Goal: Entertainment & Leisure: Browse casually

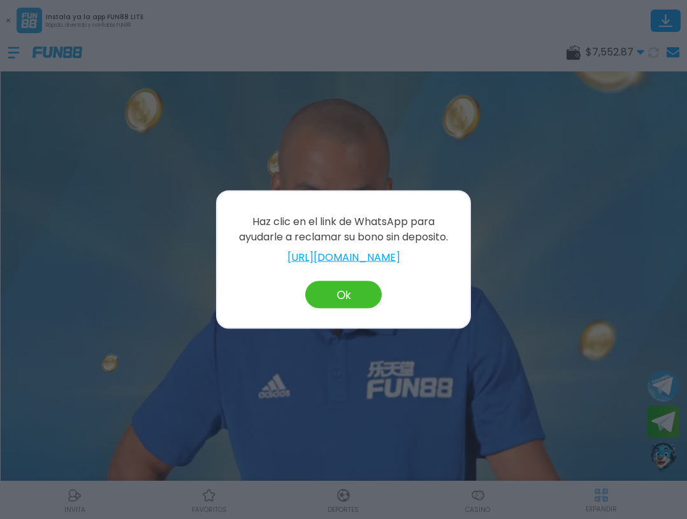
click at [332, 299] on button "Ok" at bounding box center [343, 294] width 76 height 27
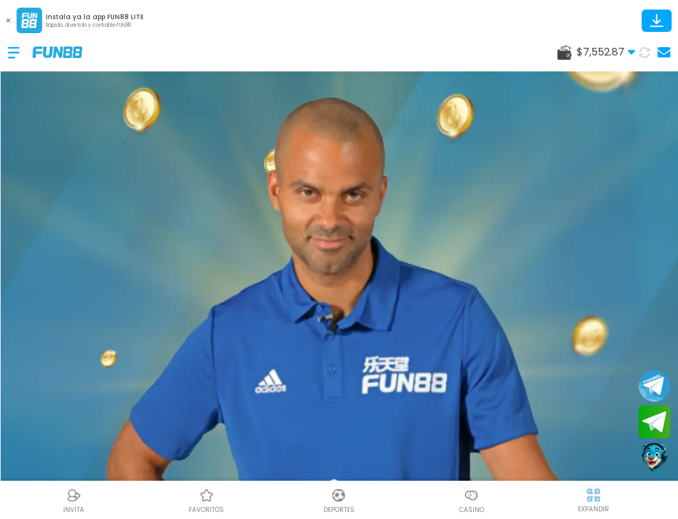
click at [463, 498] on div at bounding box center [470, 495] width 19 height 19
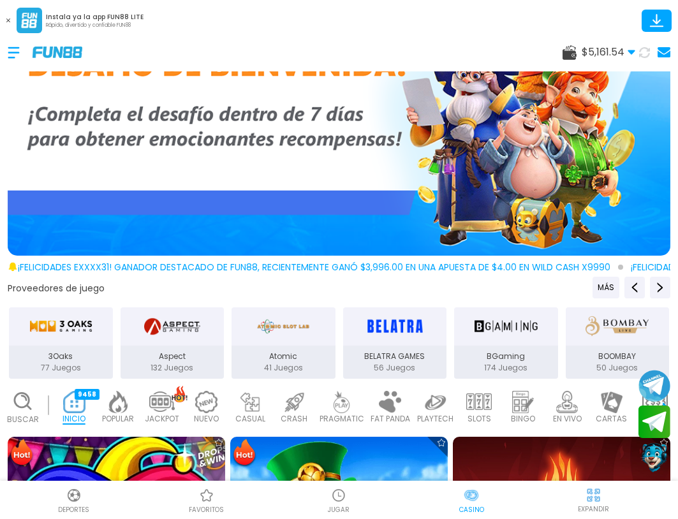
scroll to position [191, 0]
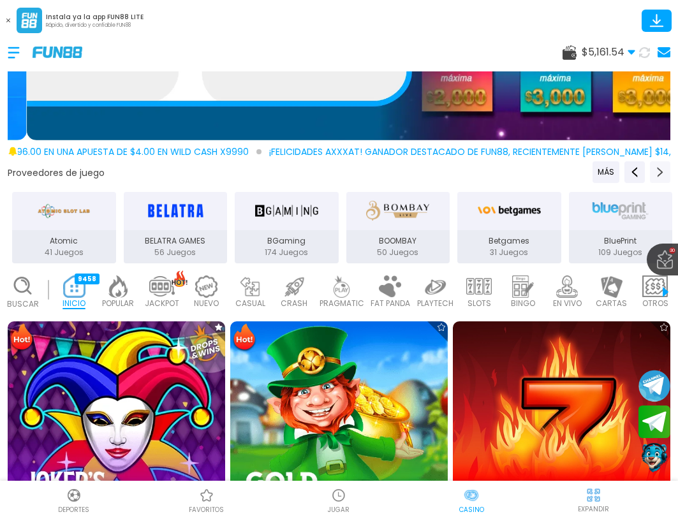
click at [655, 169] on icon "Next providers" at bounding box center [660, 172] width 10 height 10
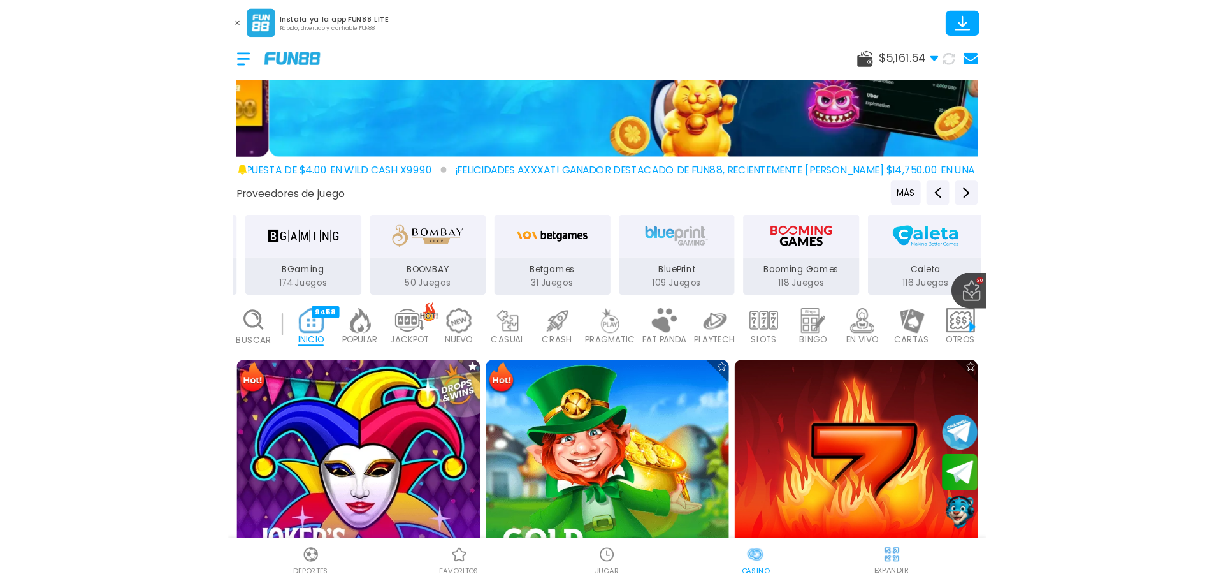
scroll to position [127, 0]
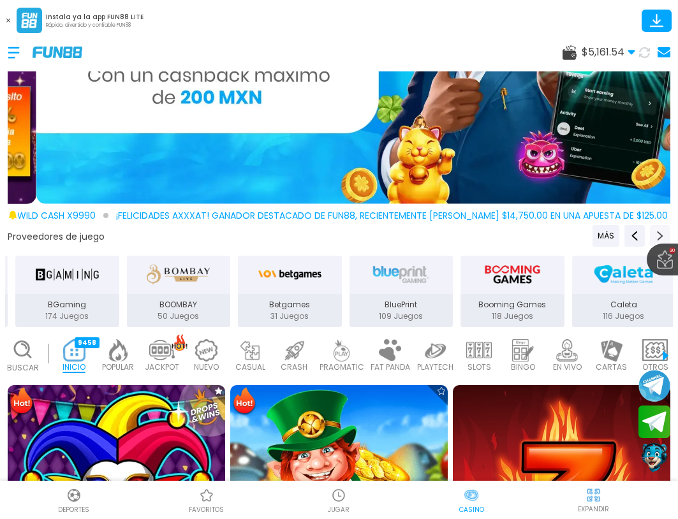
click at [657, 232] on use "Next providers" at bounding box center [660, 236] width 6 height 10
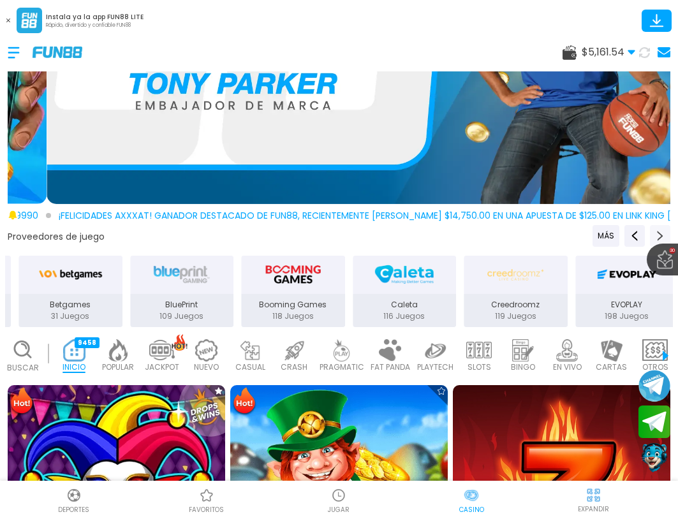
click at [657, 232] on use "Next providers" at bounding box center [660, 236] width 6 height 10
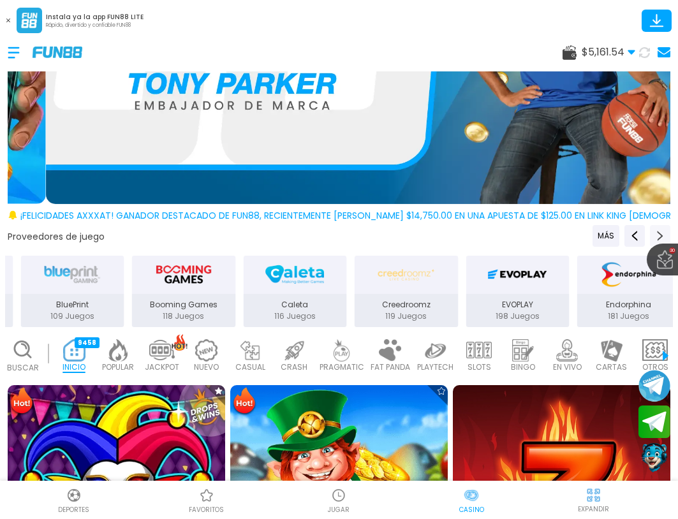
click at [657, 232] on use "Next providers" at bounding box center [660, 236] width 6 height 10
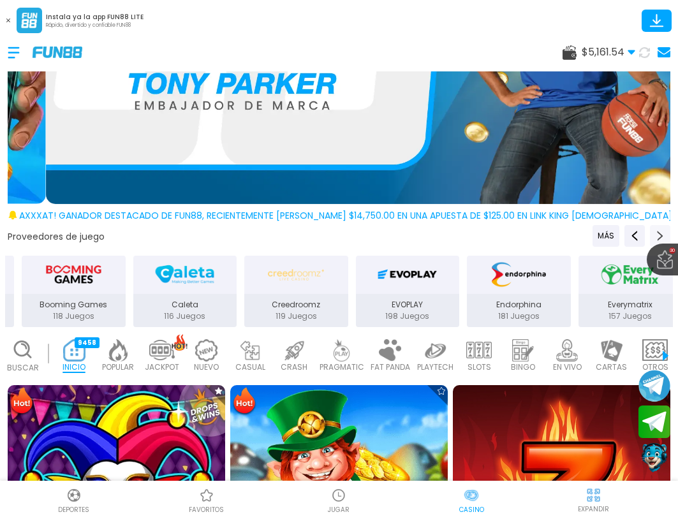
click at [657, 232] on use "Next providers" at bounding box center [660, 236] width 6 height 10
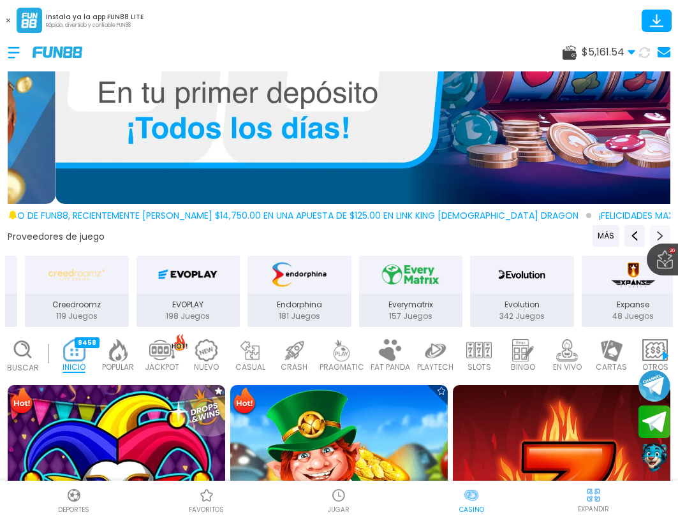
click at [657, 231] on use "Next providers" at bounding box center [660, 236] width 6 height 10
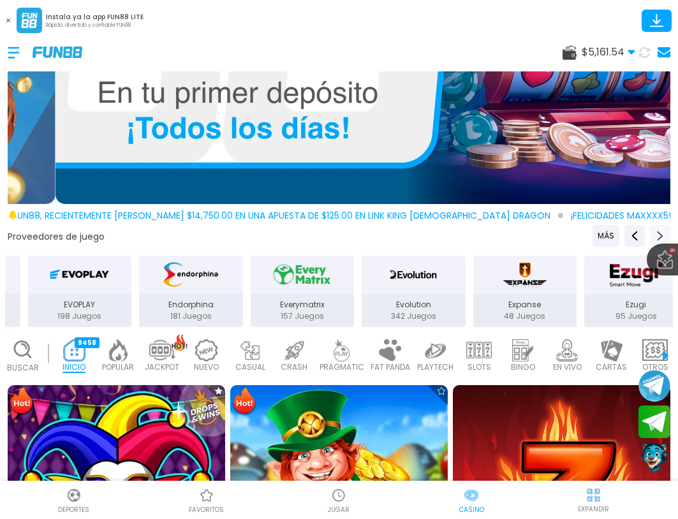
click at [657, 231] on use "Next providers" at bounding box center [660, 236] width 6 height 10
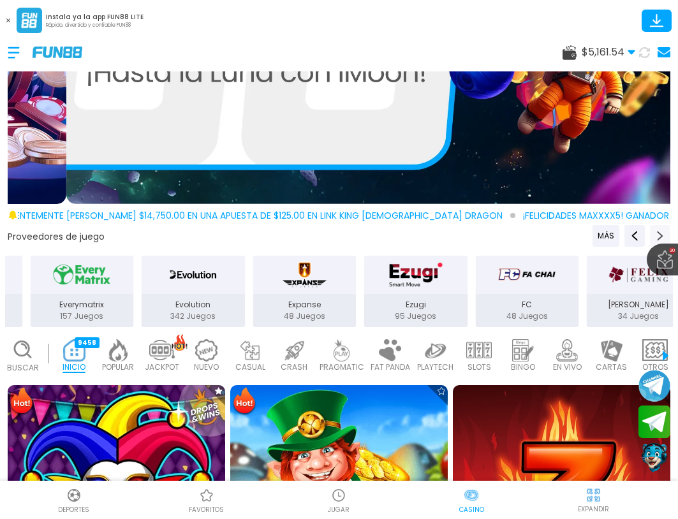
click at [657, 231] on use "Next providers" at bounding box center [660, 236] width 6 height 10
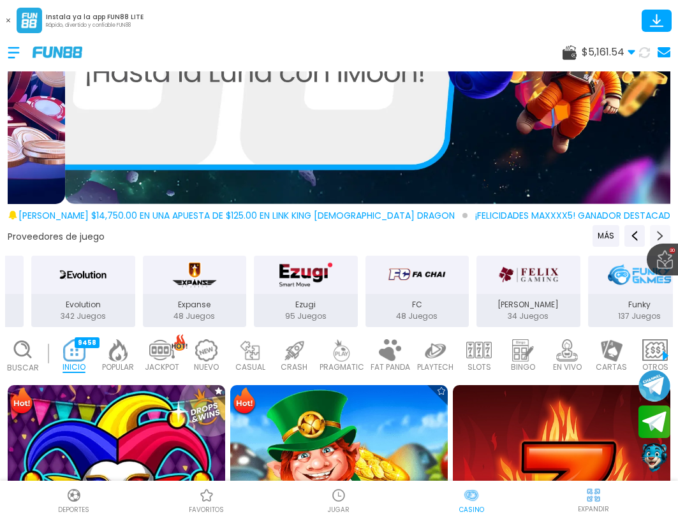
click at [657, 231] on use "Next providers" at bounding box center [660, 236] width 6 height 10
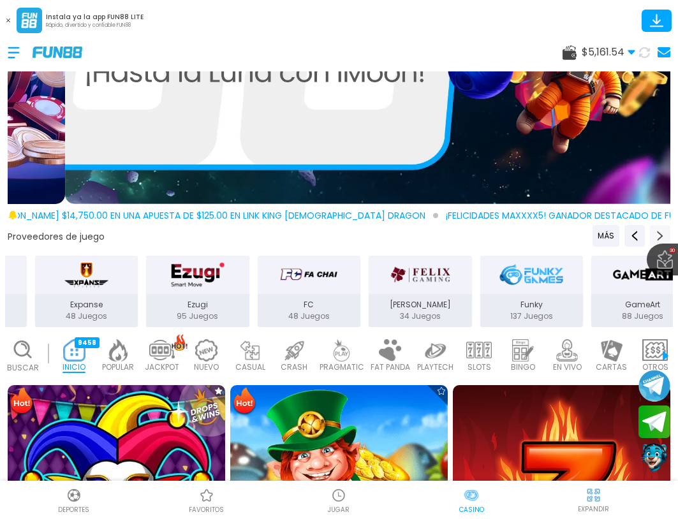
click at [657, 231] on use "Next providers" at bounding box center [660, 236] width 6 height 10
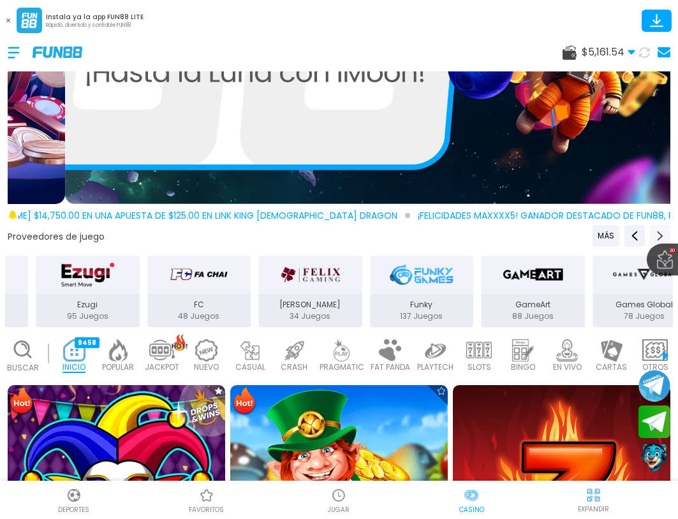
click at [657, 231] on use "Next providers" at bounding box center [660, 236] width 6 height 10
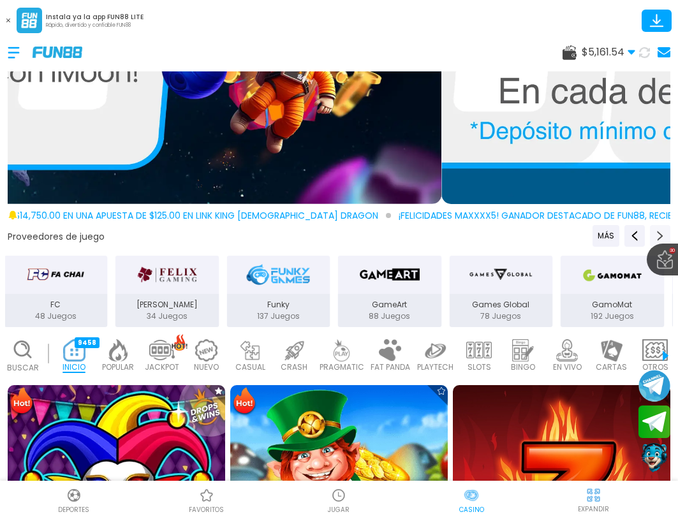
click at [657, 231] on use "Next providers" at bounding box center [660, 236] width 6 height 10
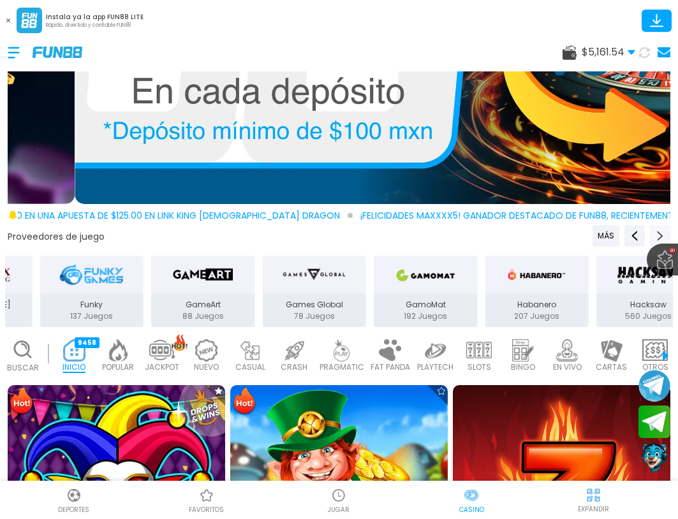
click at [657, 231] on use "Next providers" at bounding box center [660, 236] width 6 height 10
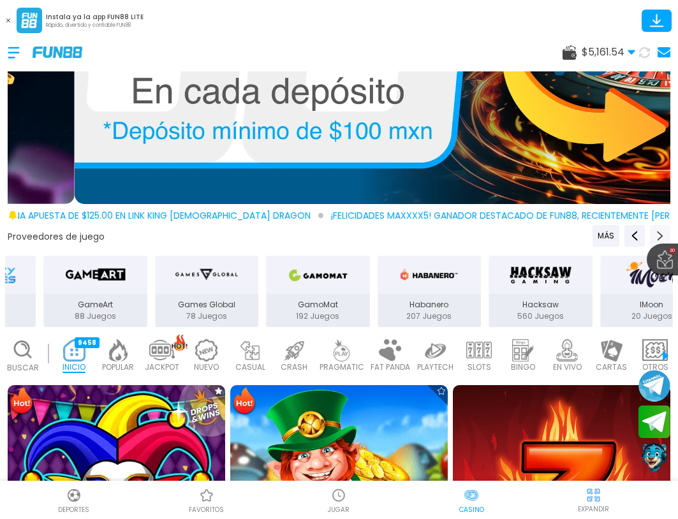
click at [657, 231] on use "Next providers" at bounding box center [660, 236] width 6 height 10
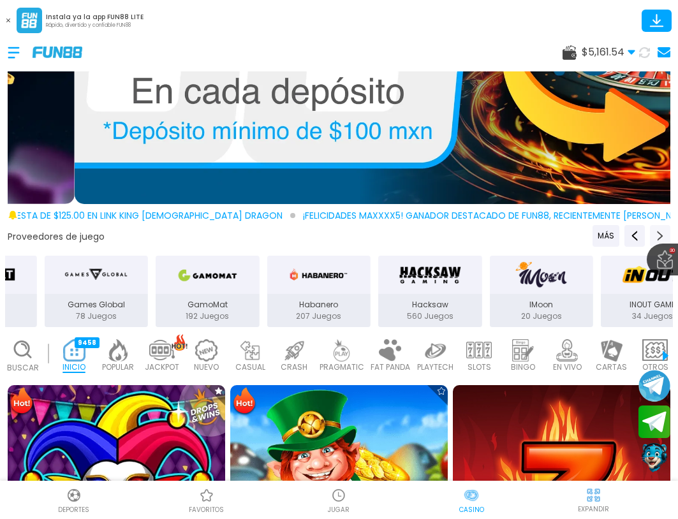
click at [657, 231] on use "Next providers" at bounding box center [660, 236] width 6 height 10
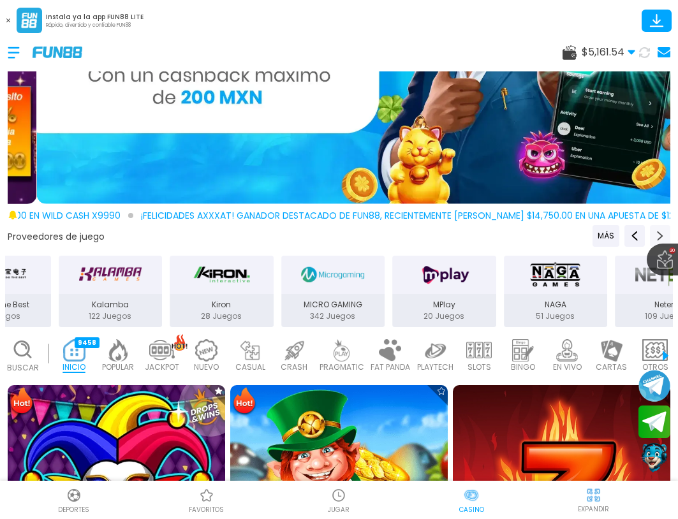
click at [655, 231] on icon "Next providers" at bounding box center [660, 236] width 10 height 10
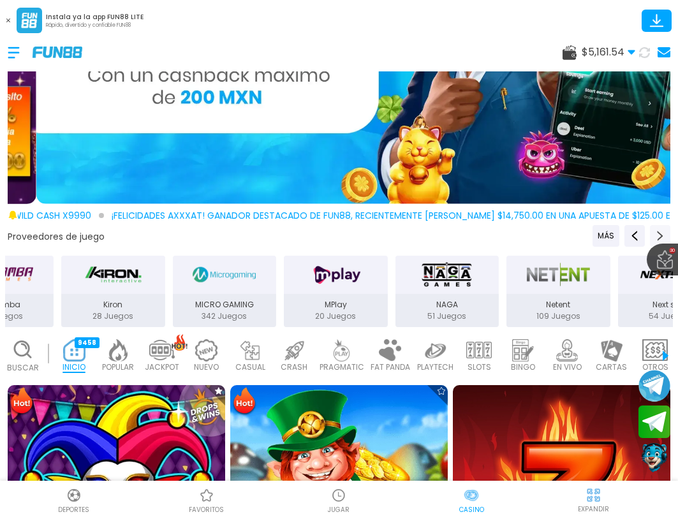
click at [655, 231] on icon "Next providers" at bounding box center [660, 236] width 10 height 10
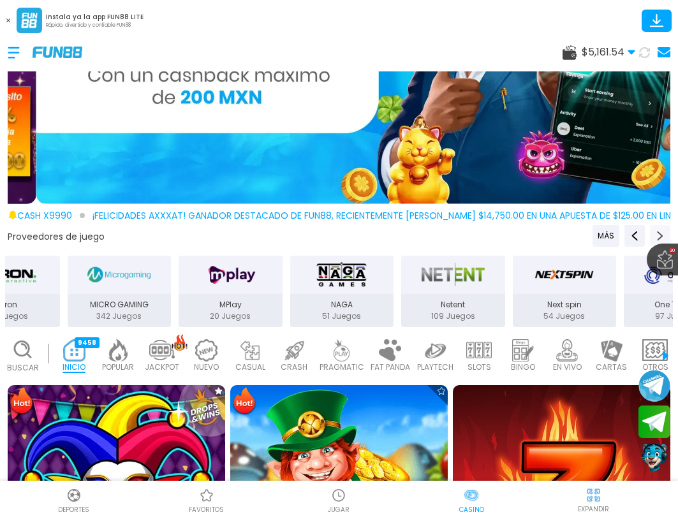
click at [655, 231] on icon "Next providers" at bounding box center [660, 236] width 10 height 10
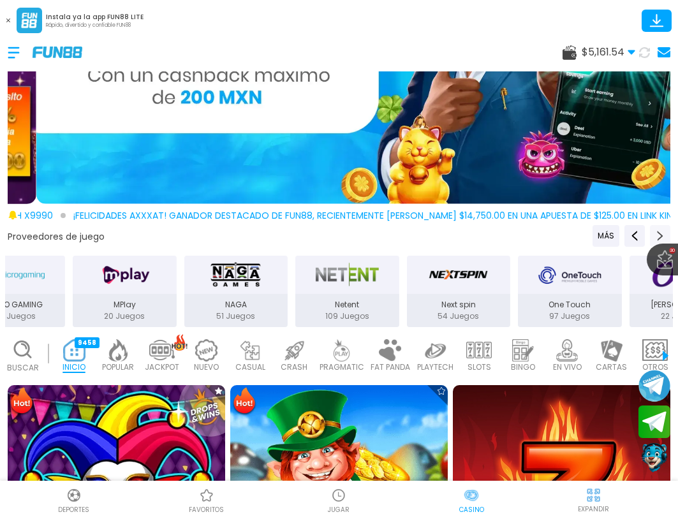
click at [655, 231] on icon "Next providers" at bounding box center [660, 236] width 10 height 10
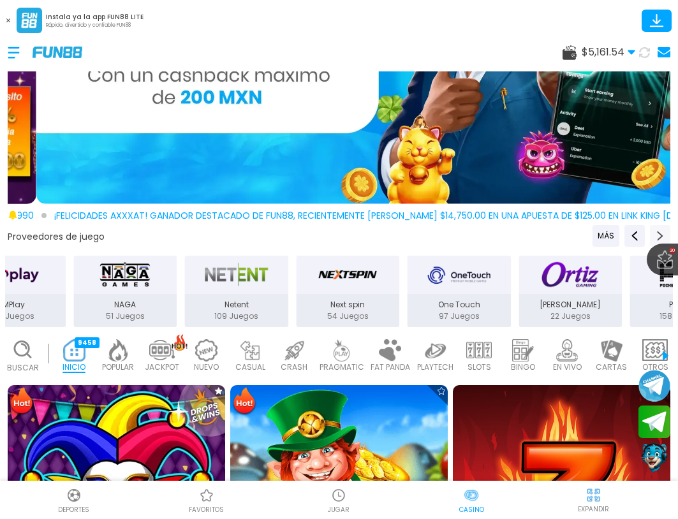
click at [655, 231] on icon "Next providers" at bounding box center [660, 236] width 10 height 10
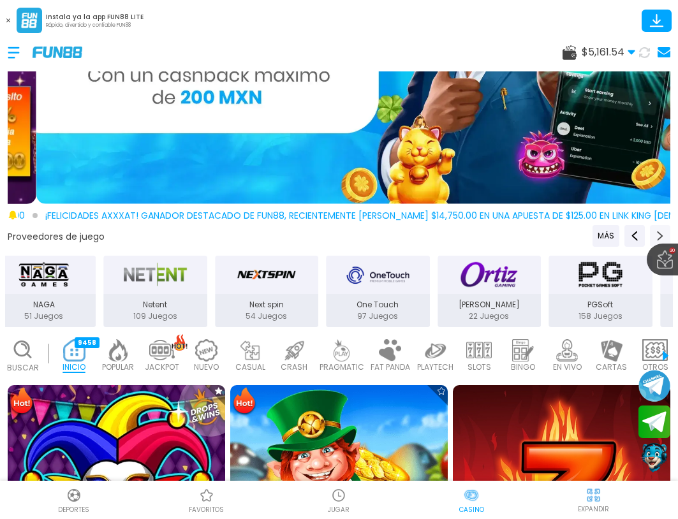
click at [655, 231] on icon "Next providers" at bounding box center [660, 236] width 10 height 10
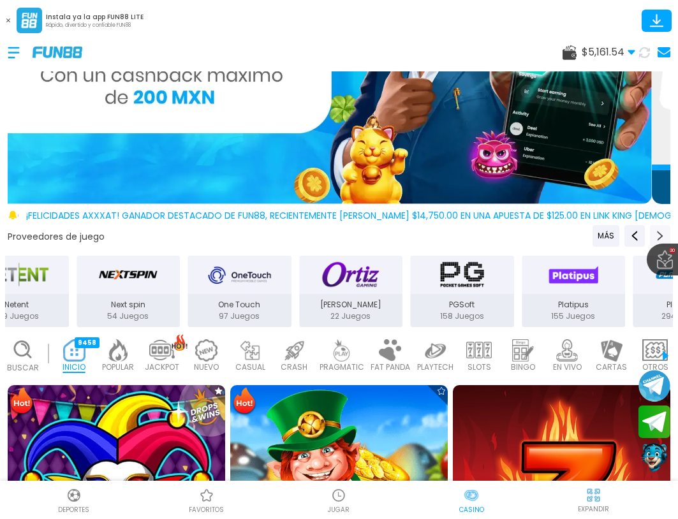
click at [655, 231] on icon "Next providers" at bounding box center [660, 236] width 10 height 10
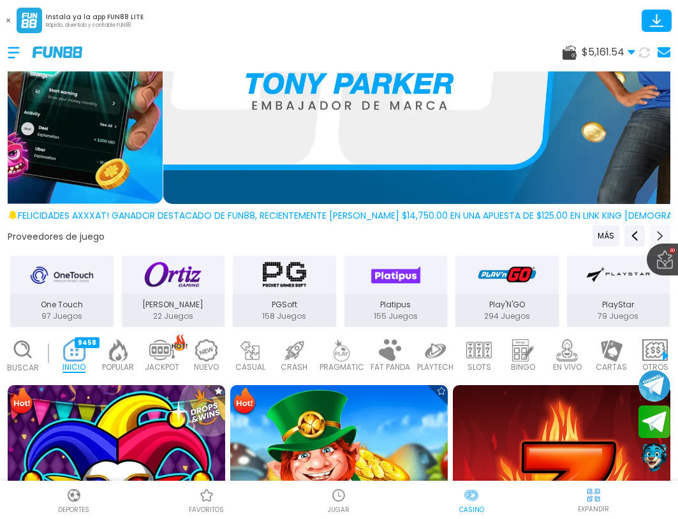
click at [655, 231] on icon "Next providers" at bounding box center [660, 236] width 10 height 10
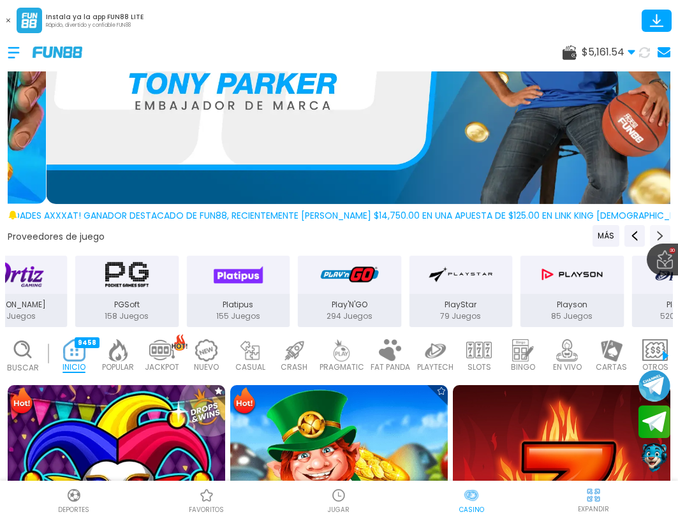
click at [655, 231] on icon "Next providers" at bounding box center [660, 236] width 10 height 10
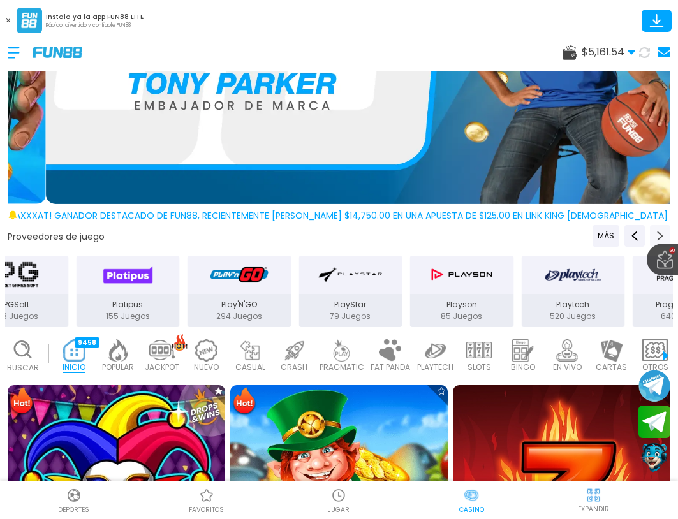
click at [655, 231] on icon "Next providers" at bounding box center [660, 236] width 10 height 10
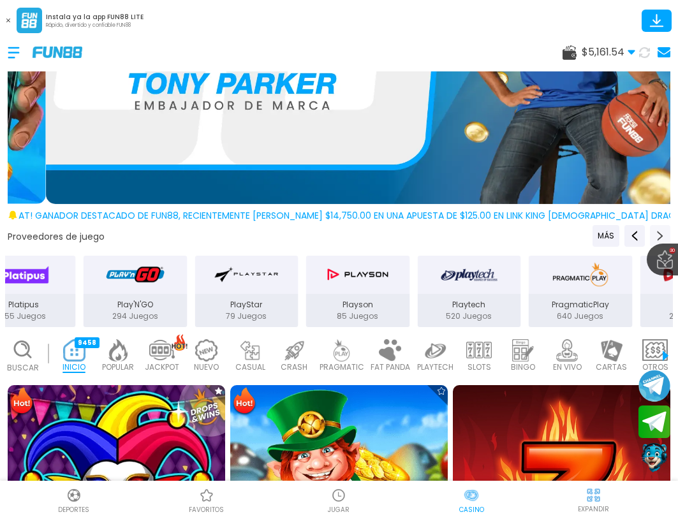
click at [655, 231] on icon "Next providers" at bounding box center [660, 236] width 10 height 10
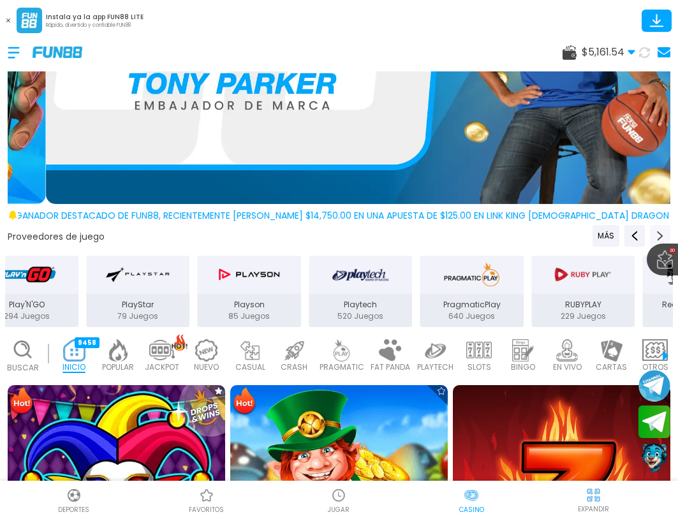
click at [655, 231] on icon "Next providers" at bounding box center [660, 236] width 10 height 10
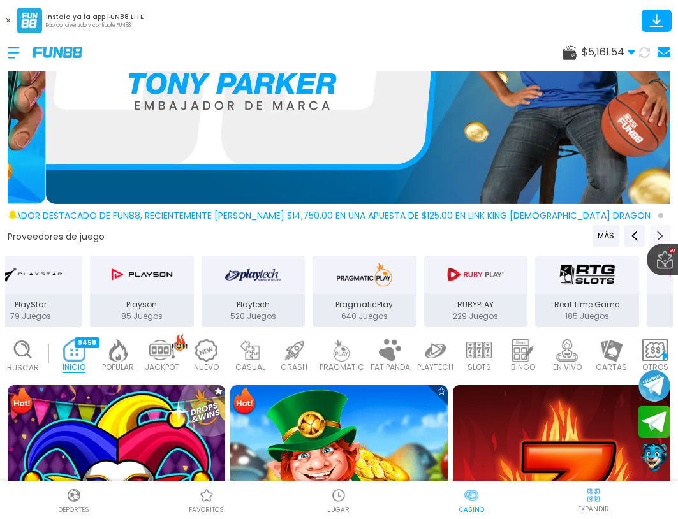
click at [655, 231] on icon "Next providers" at bounding box center [660, 236] width 10 height 10
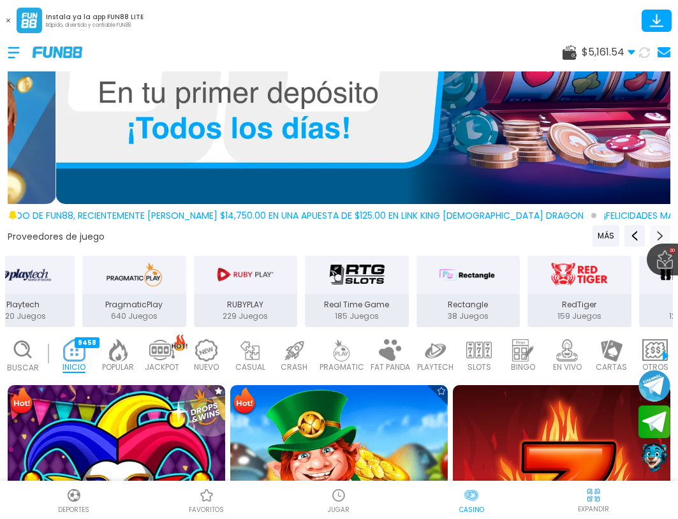
click at [655, 231] on icon "Next providers" at bounding box center [660, 236] width 10 height 10
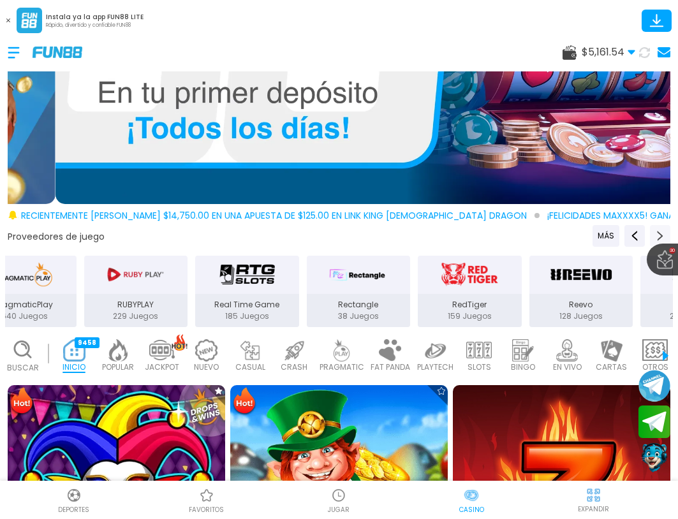
click at [655, 231] on icon "Next providers" at bounding box center [660, 236] width 10 height 10
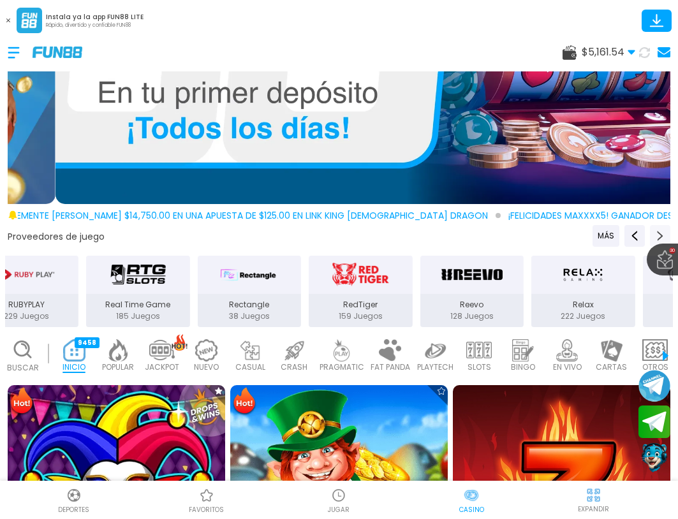
click at [655, 231] on icon "Next providers" at bounding box center [660, 236] width 10 height 10
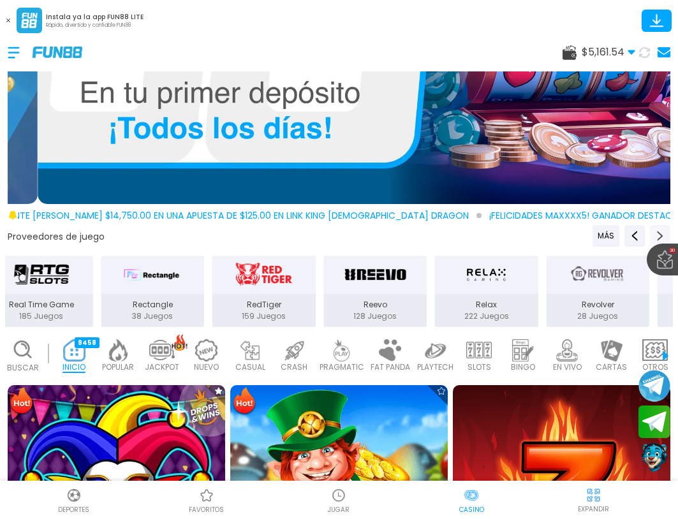
click at [655, 231] on icon "Next providers" at bounding box center [660, 236] width 10 height 10
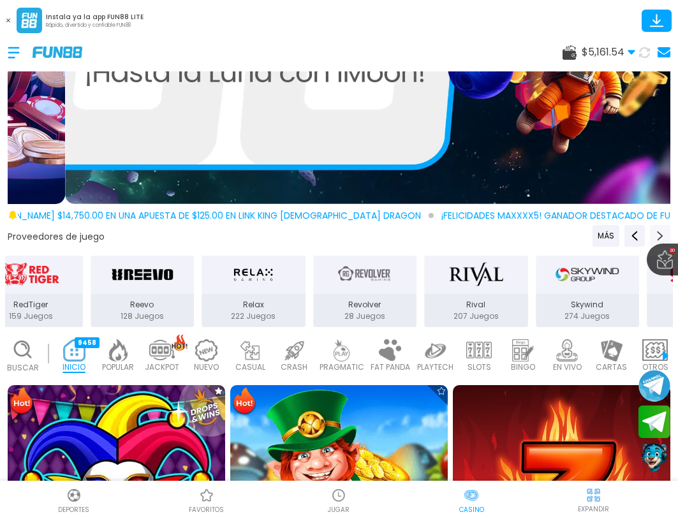
click at [655, 231] on icon "Next providers" at bounding box center [660, 236] width 10 height 10
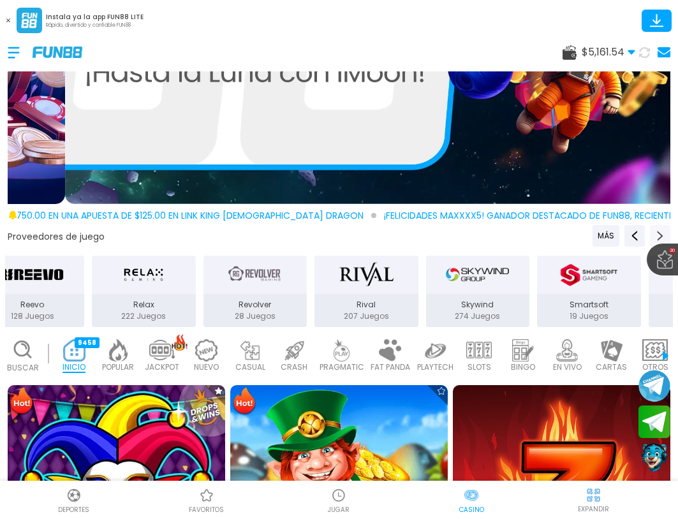
click at [655, 231] on icon "Next providers" at bounding box center [660, 236] width 10 height 10
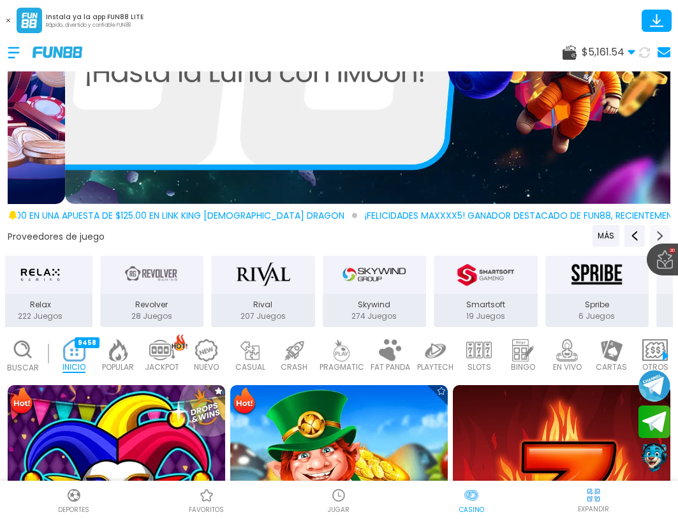
click at [655, 231] on icon "Next providers" at bounding box center [660, 236] width 10 height 10
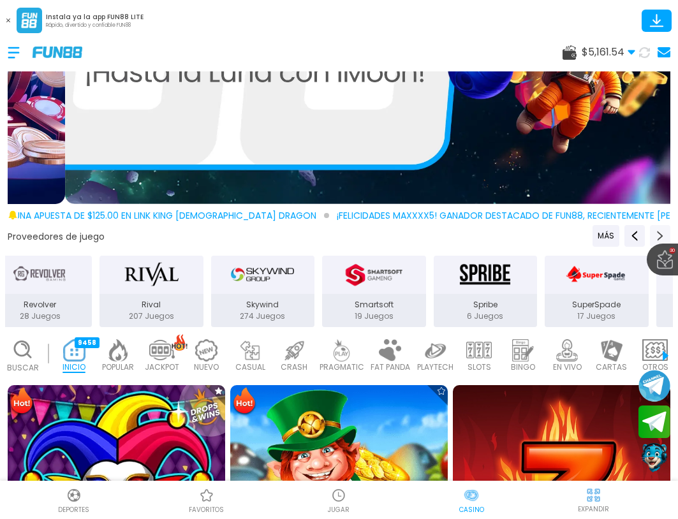
click at [655, 231] on icon "Next providers" at bounding box center [660, 236] width 10 height 10
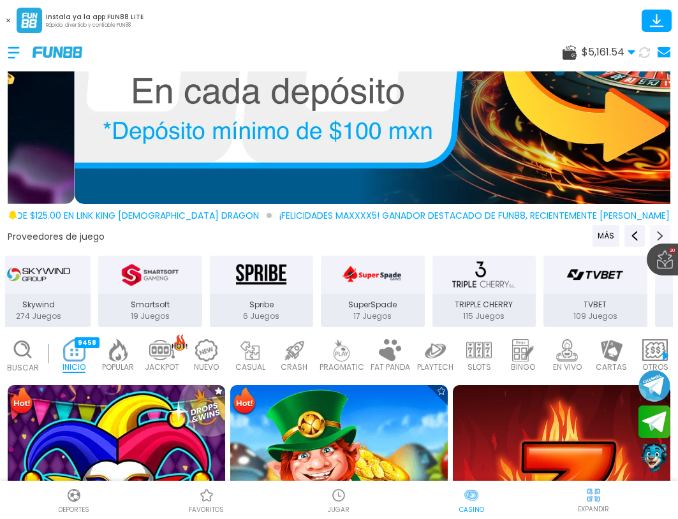
click at [655, 231] on icon "Next providers" at bounding box center [660, 236] width 10 height 10
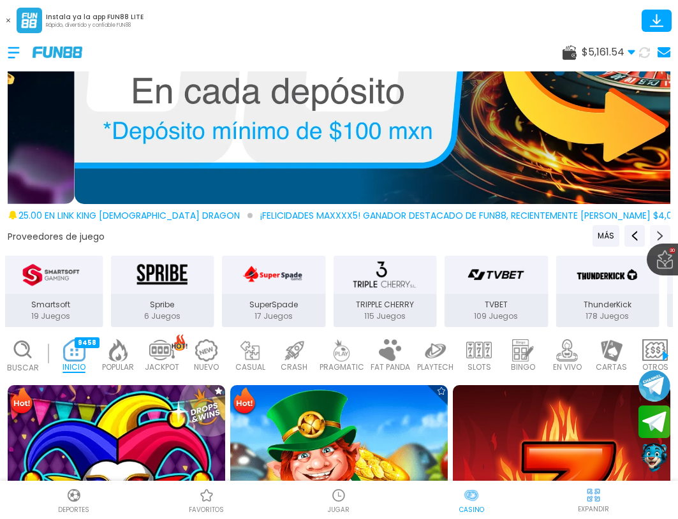
click at [655, 231] on icon "Next providers" at bounding box center [660, 236] width 10 height 10
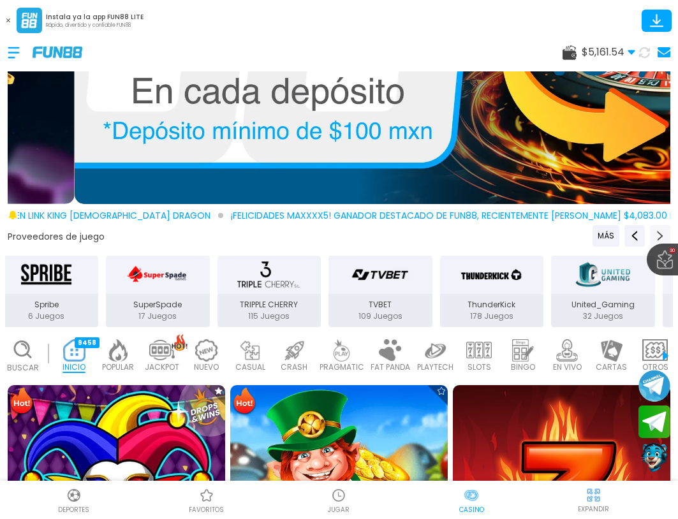
click at [655, 231] on icon "Next providers" at bounding box center [660, 236] width 10 height 10
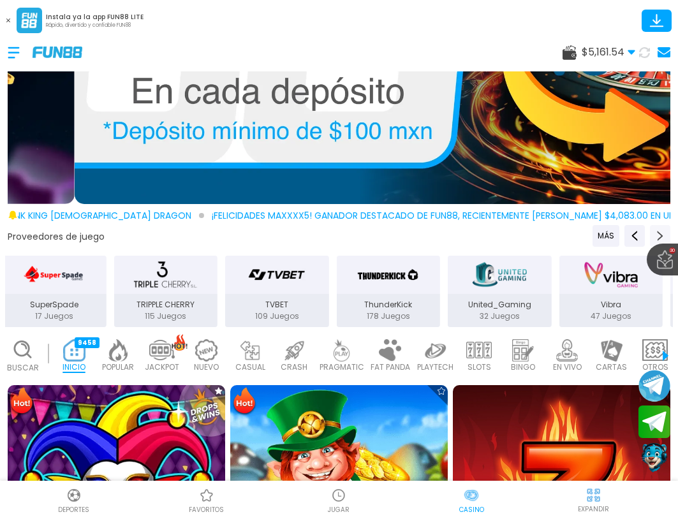
click at [655, 231] on icon "Next providers" at bounding box center [660, 236] width 10 height 10
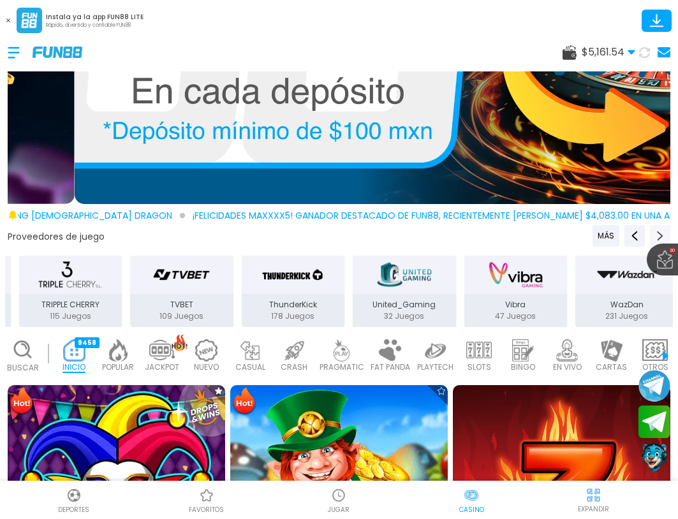
click at [655, 231] on icon "Next providers" at bounding box center [660, 236] width 10 height 10
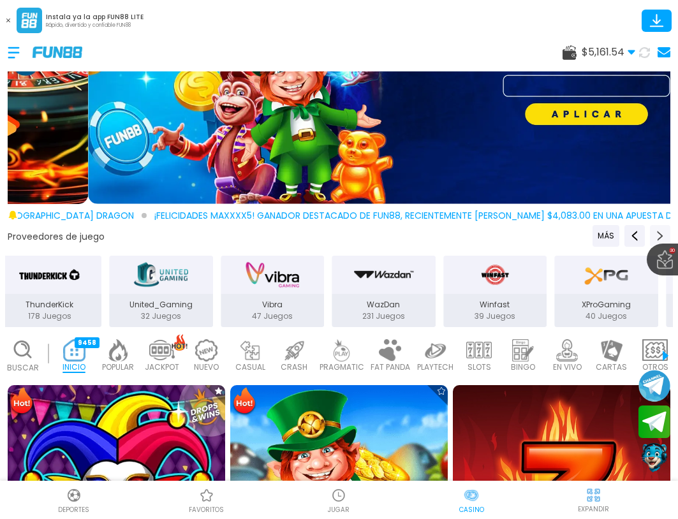
click at [655, 231] on icon "Next providers" at bounding box center [660, 236] width 10 height 10
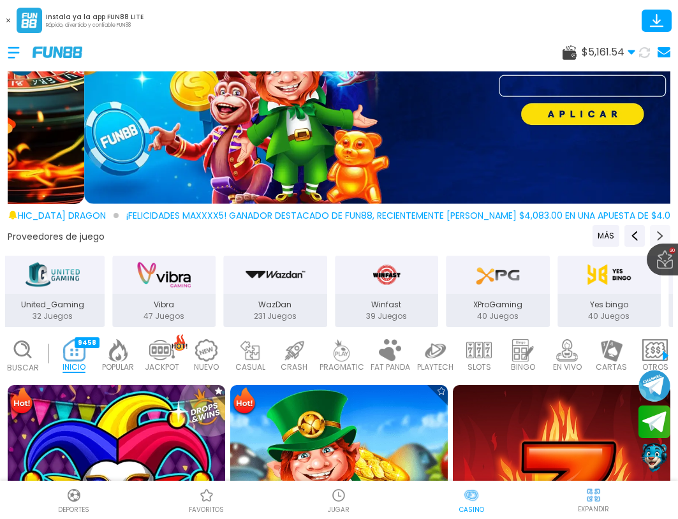
click at [655, 231] on icon "Next providers" at bounding box center [660, 236] width 10 height 10
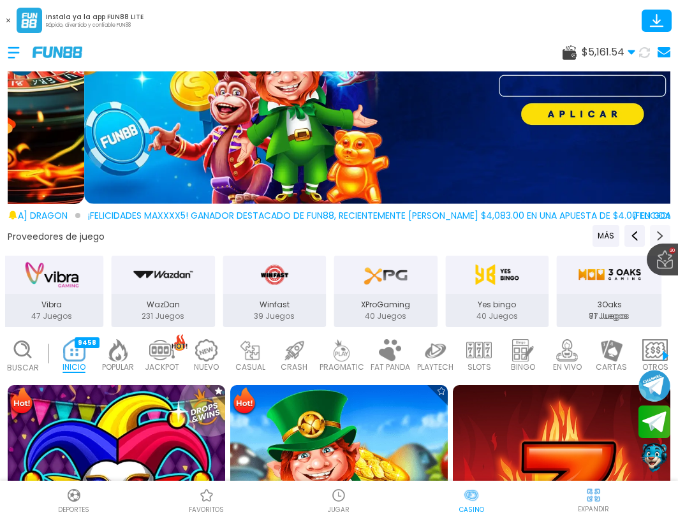
click at [655, 231] on icon "Next providers" at bounding box center [660, 236] width 10 height 10
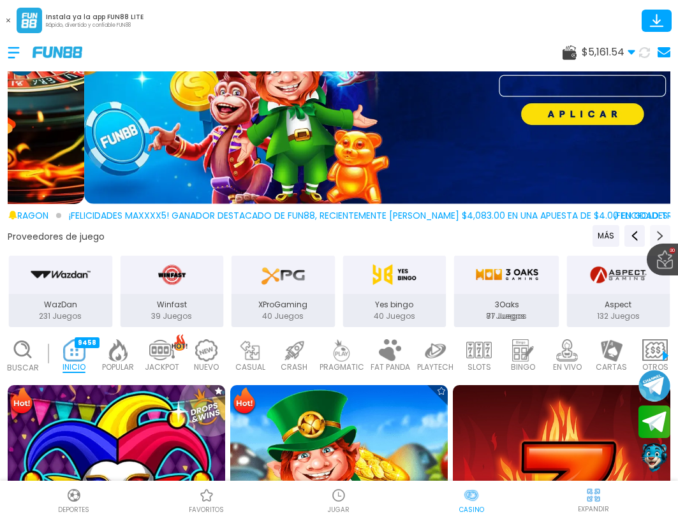
click at [655, 231] on icon "Next providers" at bounding box center [660, 236] width 10 height 10
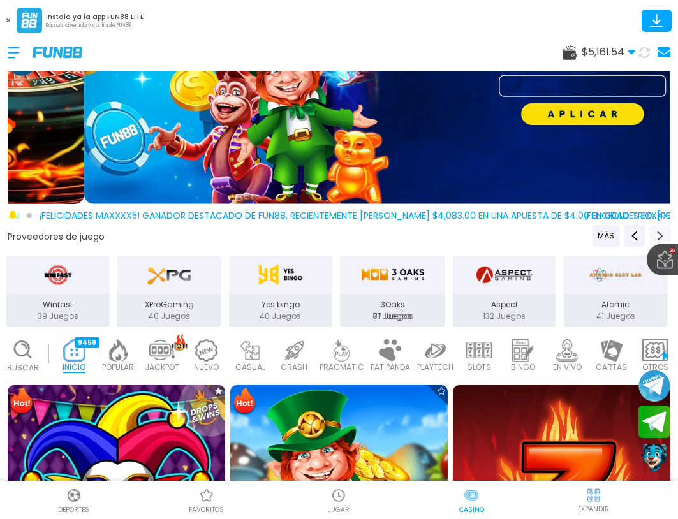
click at [655, 231] on icon "Next providers" at bounding box center [660, 236] width 10 height 10
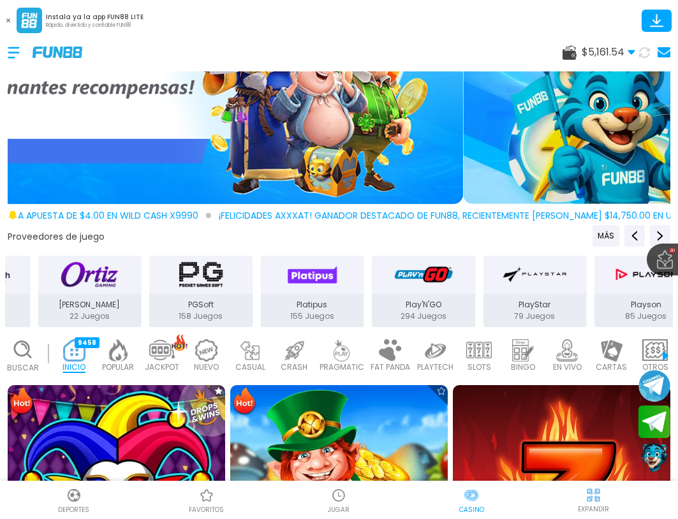
drag, startPoint x: 132, startPoint y: 277, endPoint x: 467, endPoint y: 277, distance: 334.6
click at [482, 277] on div "PlayStar" at bounding box center [534, 275] width 104 height 38
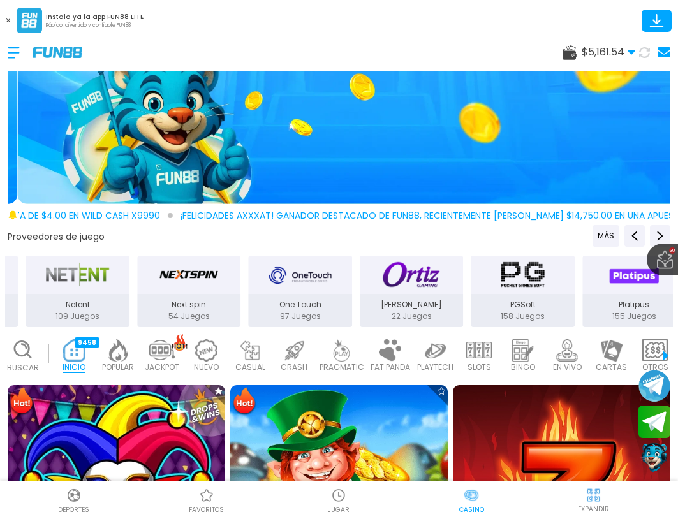
drag, startPoint x: 163, startPoint y: 280, endPoint x: 425, endPoint y: 280, distance: 262.6
click at [425, 280] on img "Ortiz Gaming" at bounding box center [410, 275] width 63 height 28
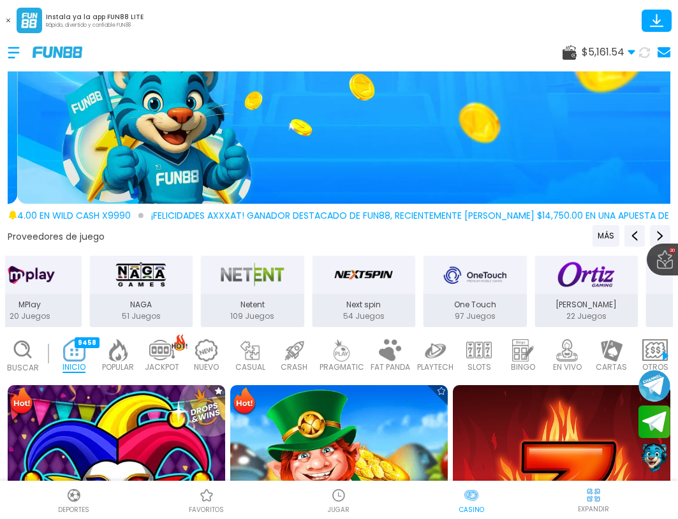
drag, startPoint x: 199, startPoint y: 281, endPoint x: 451, endPoint y: 282, distance: 251.8
click at [304, 281] on div "Netent" at bounding box center [252, 275] width 104 height 38
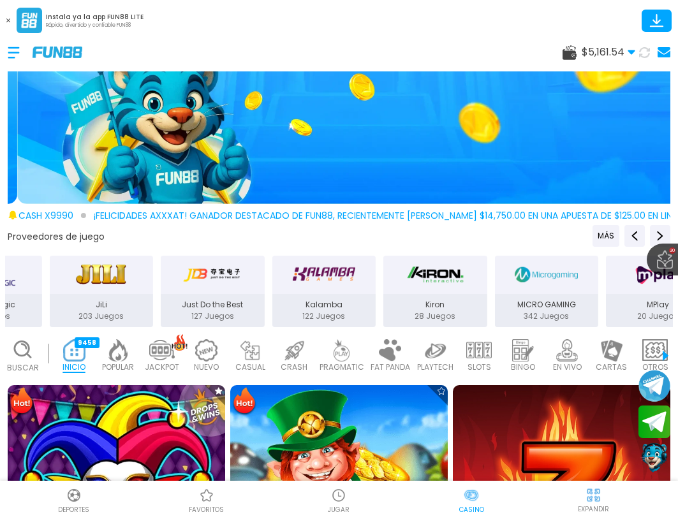
drag, startPoint x: 103, startPoint y: 277, endPoint x: 332, endPoint y: 286, distance: 229.7
click at [383, 286] on div "Kiron" at bounding box center [435, 275] width 104 height 38
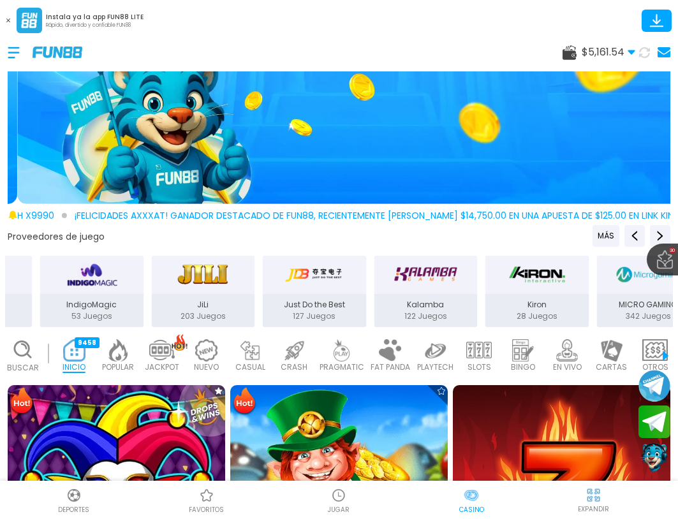
drag, startPoint x: 59, startPoint y: 286, endPoint x: 300, endPoint y: 303, distance: 241.5
click at [256, 303] on div "JiLi 203 Juegos" at bounding box center [203, 291] width 106 height 74
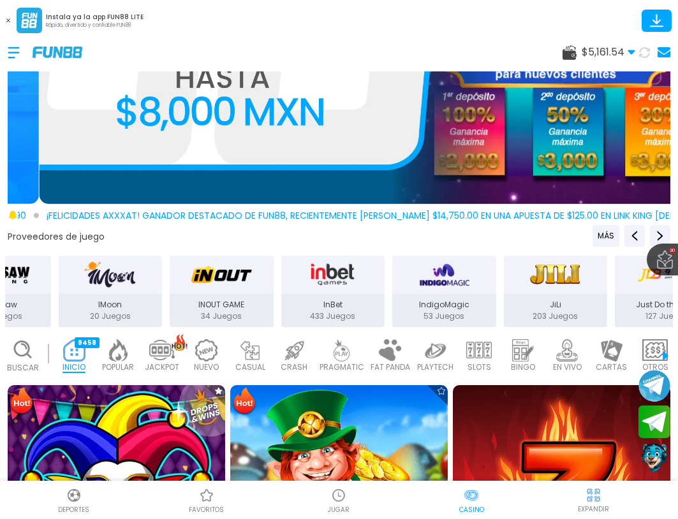
drag, startPoint x: 95, startPoint y: 273, endPoint x: 282, endPoint y: 286, distance: 187.1
click at [273, 285] on div "INOUT GAME" at bounding box center [222, 275] width 104 height 38
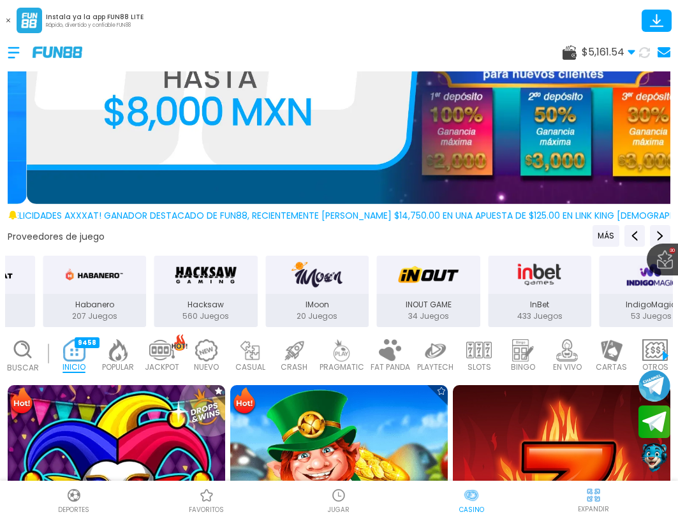
drag, startPoint x: 175, startPoint y: 284, endPoint x: 287, endPoint y: 301, distance: 113.4
click at [287, 301] on div "IMoon 20 Juegos" at bounding box center [317, 291] width 106 height 74
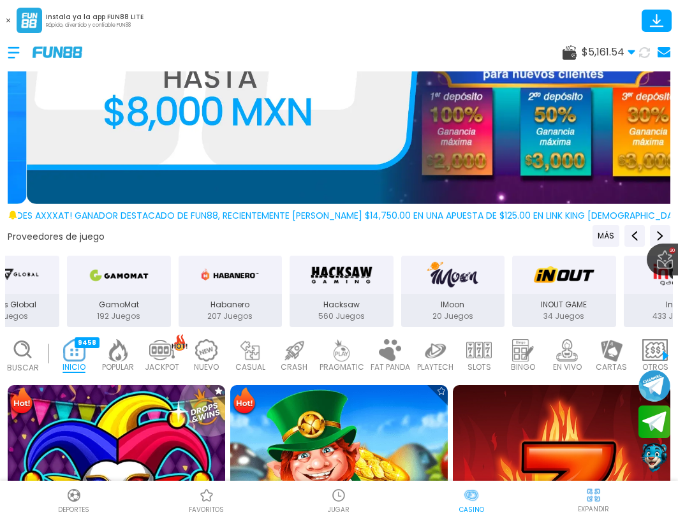
drag, startPoint x: 124, startPoint y: 283, endPoint x: 301, endPoint y: 301, distance: 177.5
click at [316, 300] on div "Hacksaw 560 Juegos" at bounding box center [341, 291] width 106 height 74
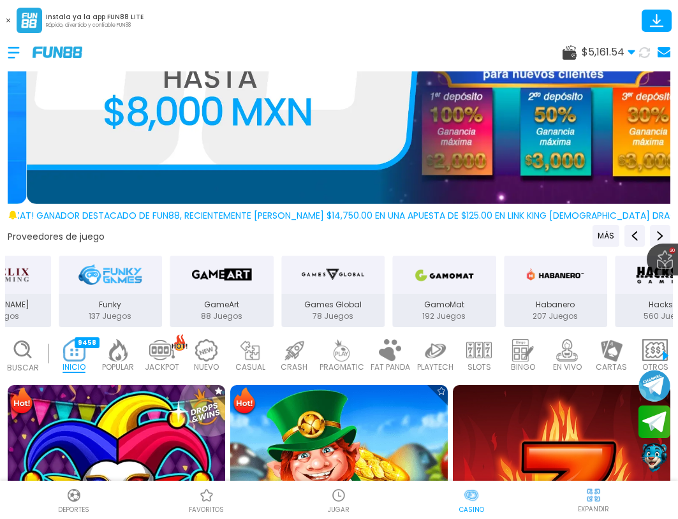
drag, startPoint x: 153, startPoint y: 293, endPoint x: 294, endPoint y: 306, distance: 141.5
click at [296, 306] on div "Games Global 78 Juegos" at bounding box center [333, 310] width 104 height 33
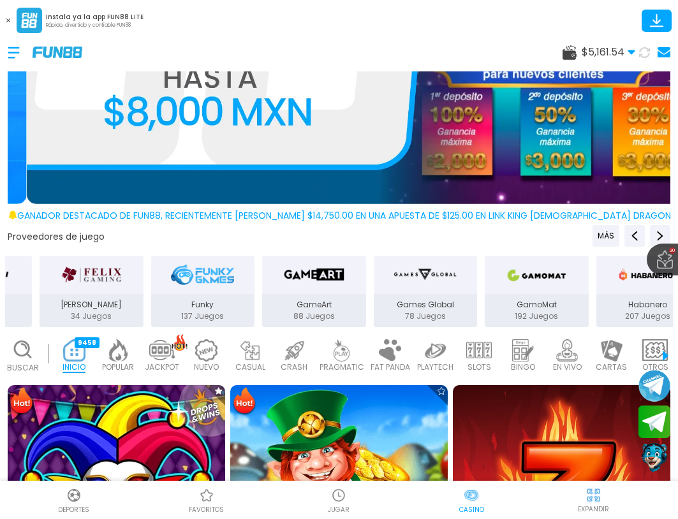
drag, startPoint x: 221, startPoint y: 286, endPoint x: 296, endPoint y: 290, distance: 75.3
click at [300, 289] on div "GameArt 88 Juegos" at bounding box center [314, 291] width 106 height 74
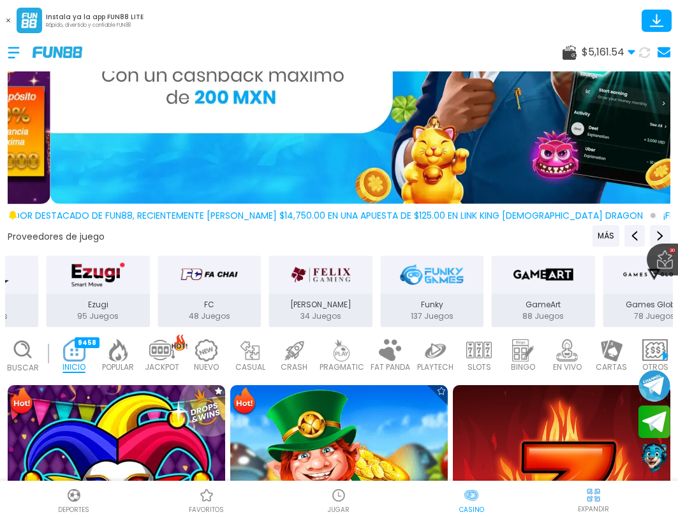
drag, startPoint x: 272, startPoint y: 283, endPoint x: 326, endPoint y: 289, distance: 55.1
click at [326, 289] on div "[PERSON_NAME] 34 Juegos" at bounding box center [320, 291] width 106 height 74
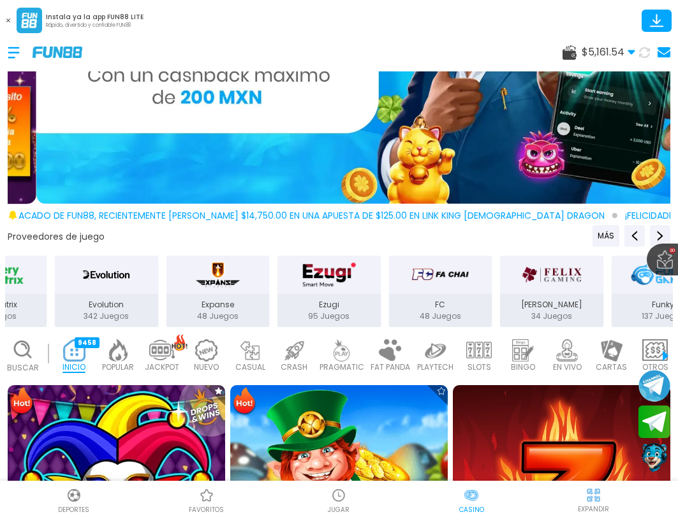
drag, startPoint x: 75, startPoint y: 277, endPoint x: 289, endPoint y: 301, distance: 215.5
click at [316, 298] on div "Ezugi 95 Juegos" at bounding box center [329, 291] width 106 height 74
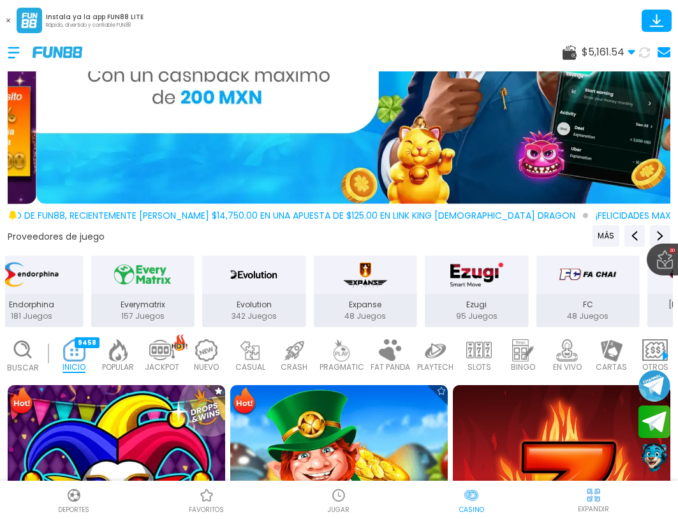
drag, startPoint x: 172, startPoint y: 281, endPoint x: 352, endPoint y: 298, distance: 181.2
click at [345, 298] on div "Expanse 48 Juegos" at bounding box center [365, 291] width 106 height 74
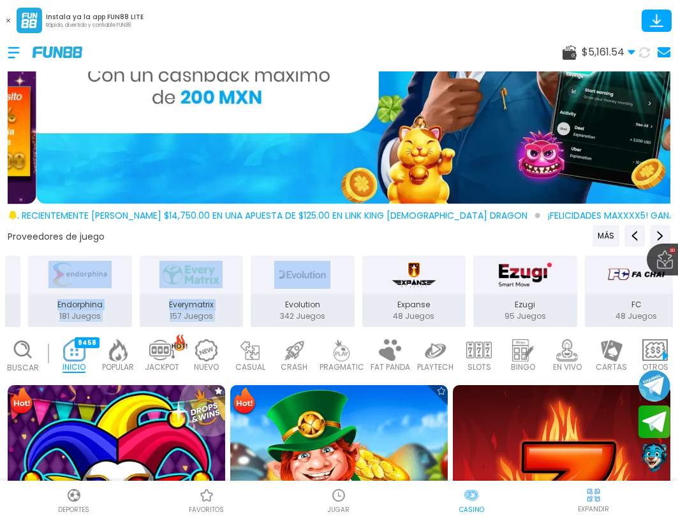
drag, startPoint x: 99, startPoint y: 248, endPoint x: 308, endPoint y: 282, distance: 212.4
click at [308, 282] on div "Proveedores de juego MÁS 3Oaks 77 Juegos Aspect 132 Juegos Atomic 41 Juegos BEL…" at bounding box center [339, 276] width 678 height 103
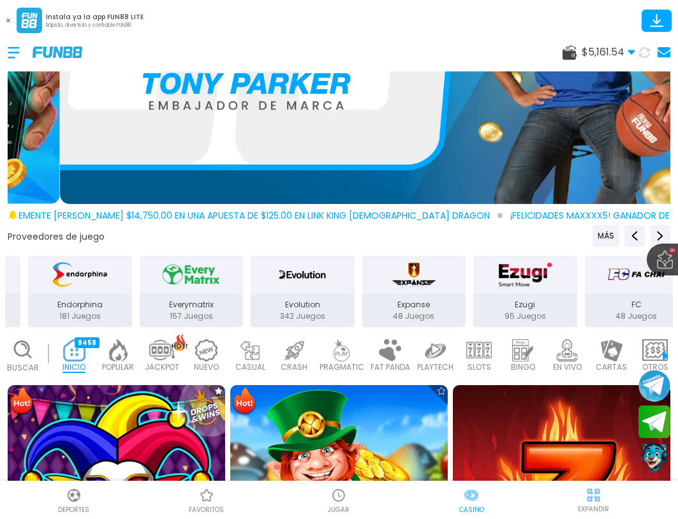
click at [250, 233] on div "Proveedores de juego MÁS" at bounding box center [338, 236] width 667 height 22
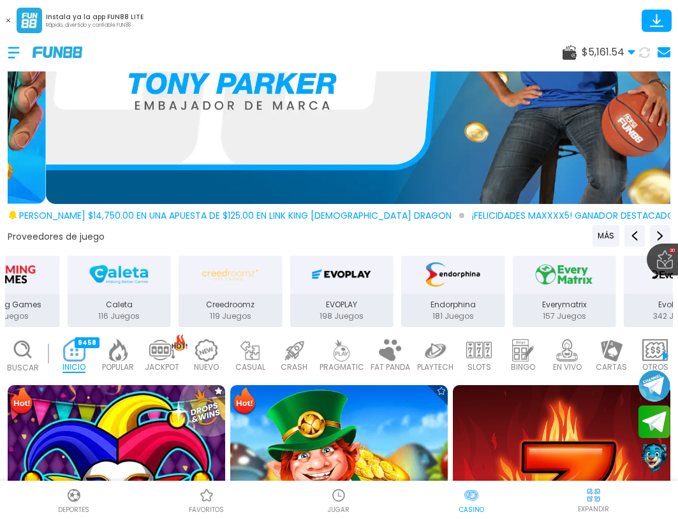
drag, startPoint x: 194, startPoint y: 296, endPoint x: 567, endPoint y: 305, distance: 373.0
click at [567, 305] on div "Everymatrix 157 Juegos" at bounding box center [564, 310] width 104 height 33
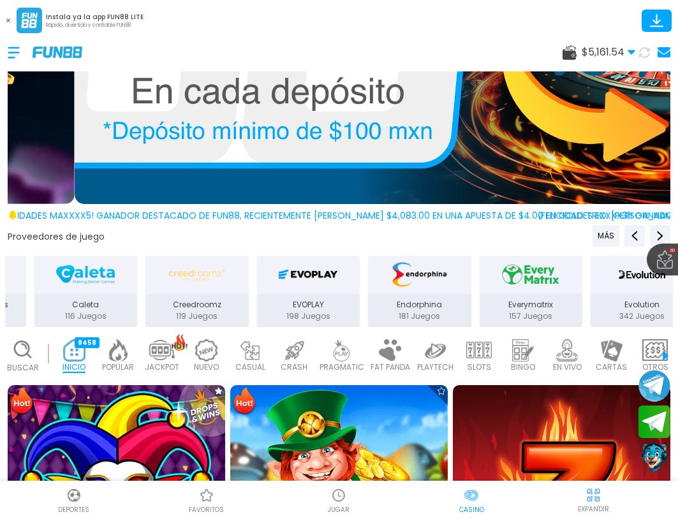
drag, startPoint x: 226, startPoint y: 279, endPoint x: 479, endPoint y: 285, distance: 253.1
click at [479, 285] on button "Everymatrix 157 Juegos" at bounding box center [531, 291] width 112 height 74
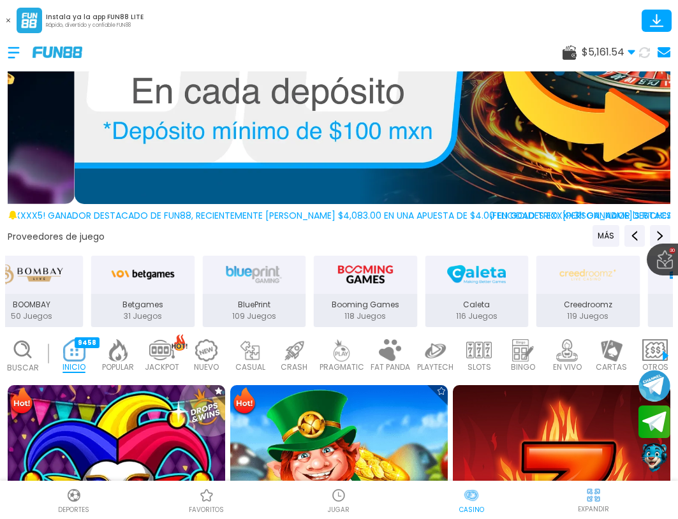
drag, startPoint x: 144, startPoint y: 294, endPoint x: 440, endPoint y: 294, distance: 295.7
click at [440, 299] on p "Caleta" at bounding box center [476, 304] width 104 height 11
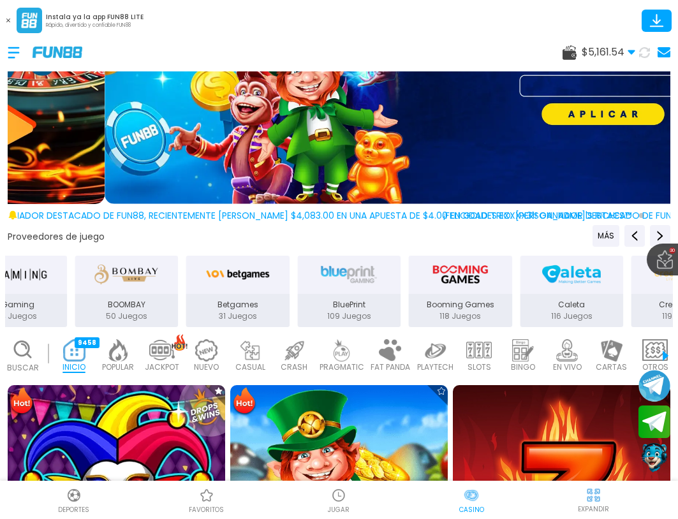
drag, startPoint x: 92, startPoint y: 284, endPoint x: 150, endPoint y: 286, distance: 58.0
click at [150, 286] on div "BOOMBAY" at bounding box center [127, 275] width 104 height 38
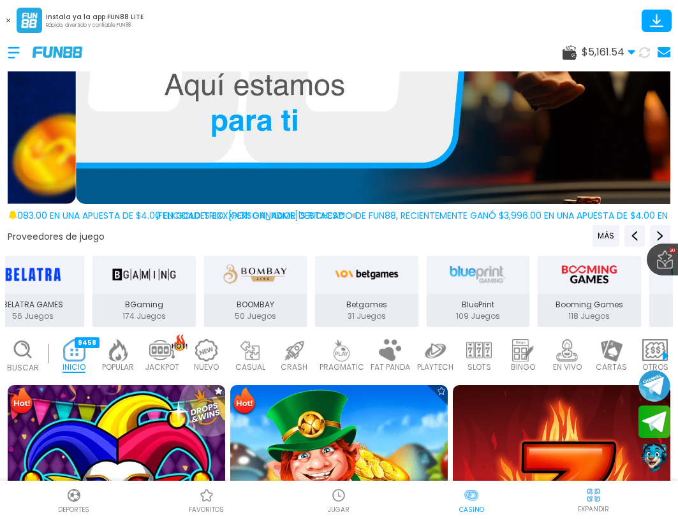
drag, startPoint x: 133, startPoint y: 288, endPoint x: 342, endPoint y: 312, distance: 211.1
click at [352, 310] on div "Betgames 31 Juegos" at bounding box center [366, 291] width 106 height 74
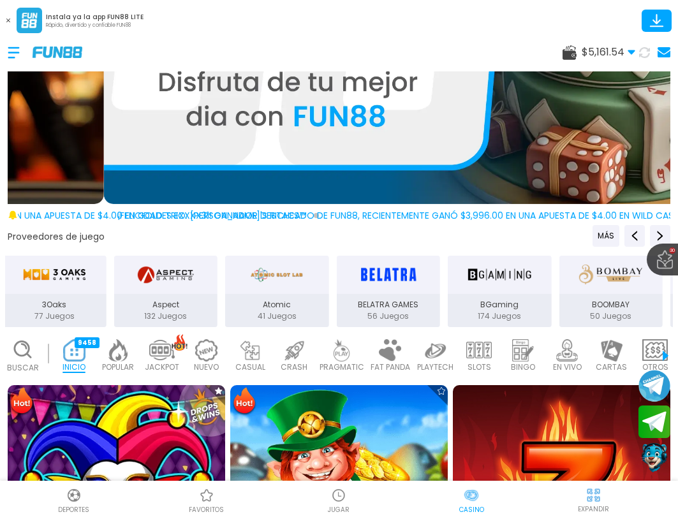
drag, startPoint x: 140, startPoint y: 310, endPoint x: 384, endPoint y: 310, distance: 244.8
click at [386, 310] on p "56 Juegos" at bounding box center [388, 315] width 104 height 11
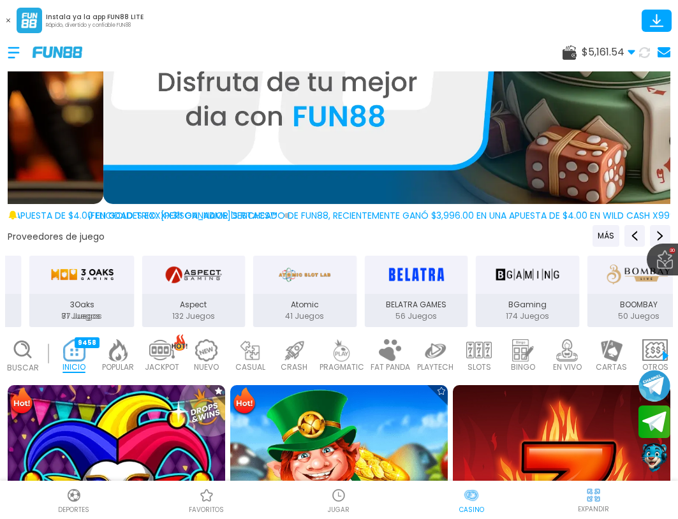
drag, startPoint x: 219, startPoint y: 286, endPoint x: 255, endPoint y: 286, distance: 36.3
click at [245, 286] on div "Aspect" at bounding box center [193, 275] width 104 height 38
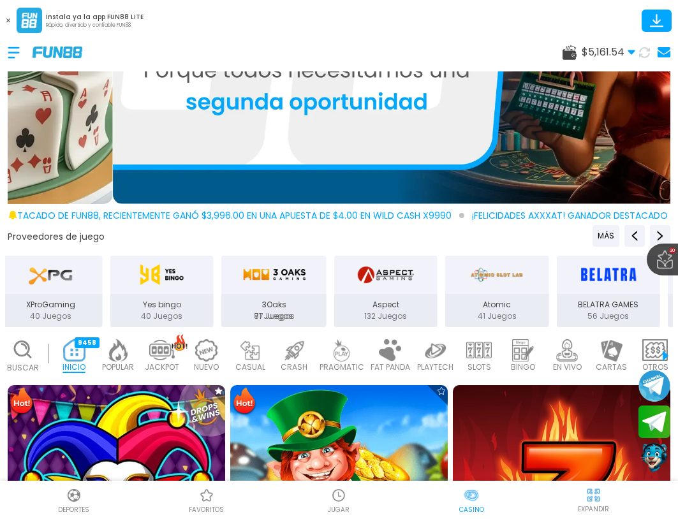
drag, startPoint x: 173, startPoint y: 296, endPoint x: 386, endPoint y: 301, distance: 212.9
click at [386, 301] on p "Aspect" at bounding box center [385, 304] width 104 height 11
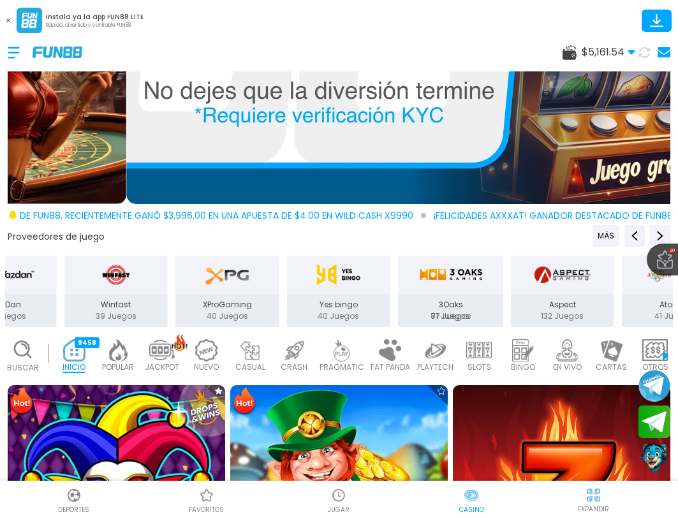
drag, startPoint x: 131, startPoint y: 301, endPoint x: 301, endPoint y: 309, distance: 171.0
click at [398, 309] on div "Zitro 81 Juegos" at bounding box center [450, 310] width 104 height 33
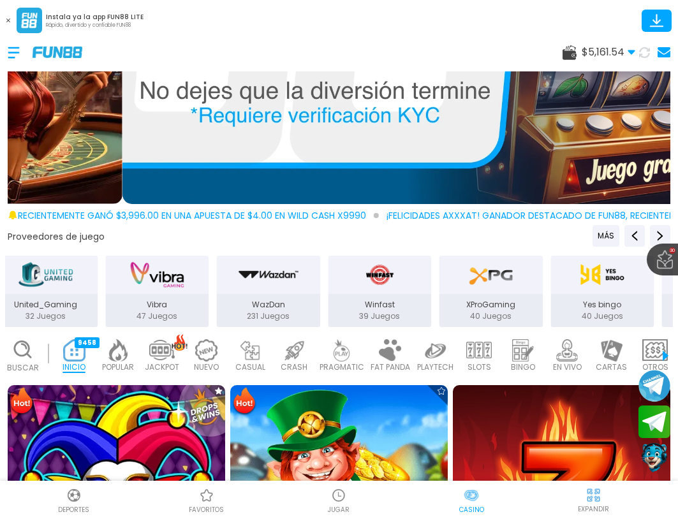
drag, startPoint x: 141, startPoint y: 308, endPoint x: 324, endPoint y: 319, distance: 183.3
click at [328, 319] on div "Winfast 39 Juegos" at bounding box center [380, 310] width 104 height 33
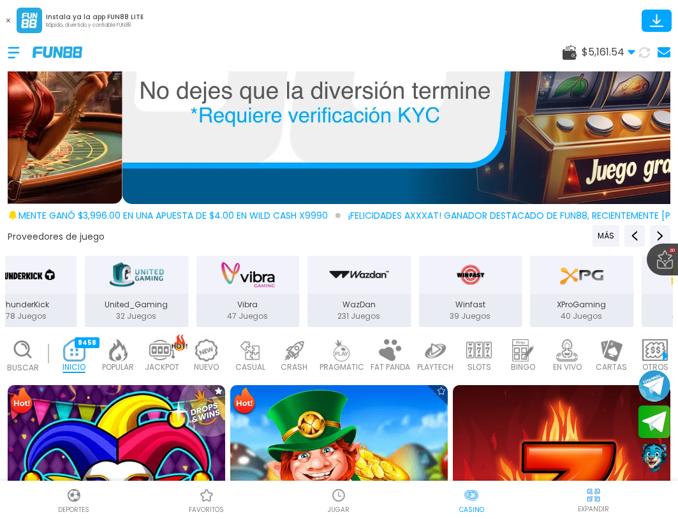
drag, startPoint x: 112, startPoint y: 279, endPoint x: 199, endPoint y: 289, distance: 87.3
click at [199, 289] on button "Vibra 47 Juegos" at bounding box center [248, 291] width 112 height 74
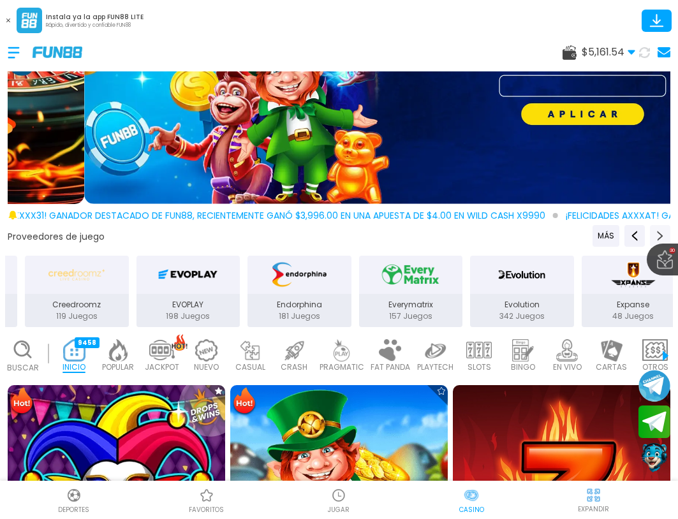
click at [655, 231] on icon "Next providers" at bounding box center [660, 236] width 10 height 10
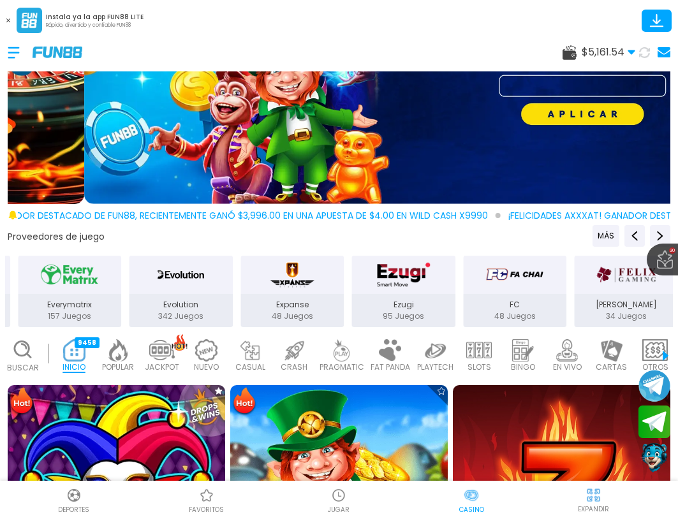
drag, startPoint x: 584, startPoint y: 291, endPoint x: 301, endPoint y: 291, distance: 283.0
click at [351, 294] on div "Ezugi 95 Juegos" at bounding box center [403, 310] width 104 height 33
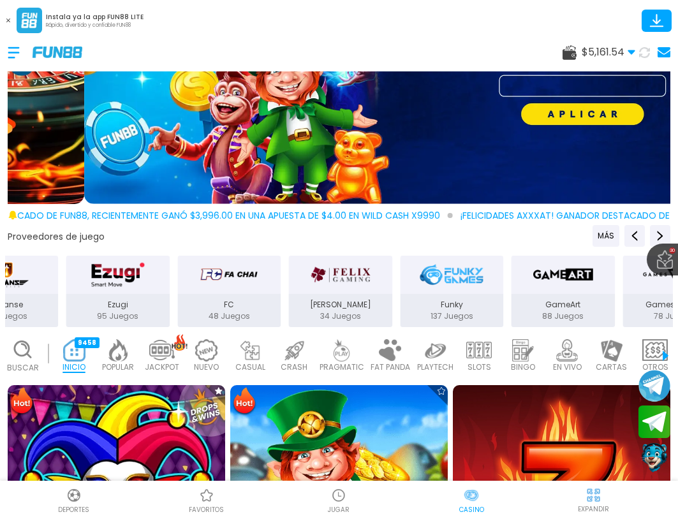
drag, startPoint x: 513, startPoint y: 289, endPoint x: 314, endPoint y: 291, distance: 198.9
click at [314, 294] on div "[PERSON_NAME] 34 Juegos" at bounding box center [340, 310] width 104 height 33
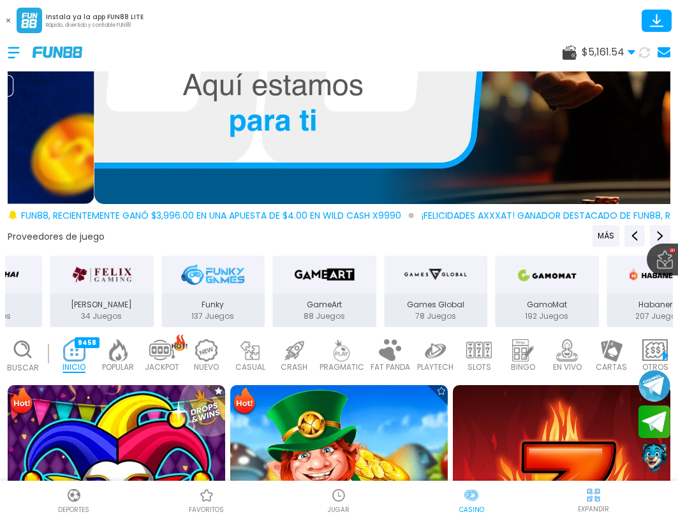
drag, startPoint x: 502, startPoint y: 291, endPoint x: 238, endPoint y: 291, distance: 264.5
click at [272, 294] on div "GameArt 88 Juegos" at bounding box center [324, 310] width 104 height 33
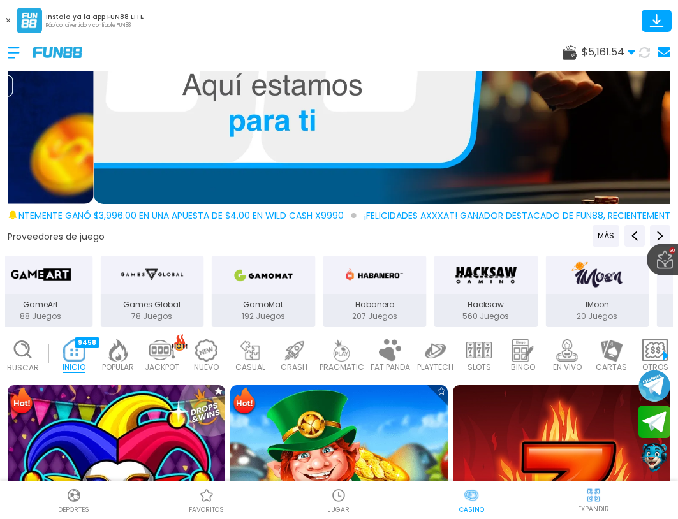
drag, startPoint x: 540, startPoint y: 287, endPoint x: 270, endPoint y: 291, distance: 270.3
click at [270, 291] on div "GamoMat 192 Juegos" at bounding box center [263, 291] width 106 height 74
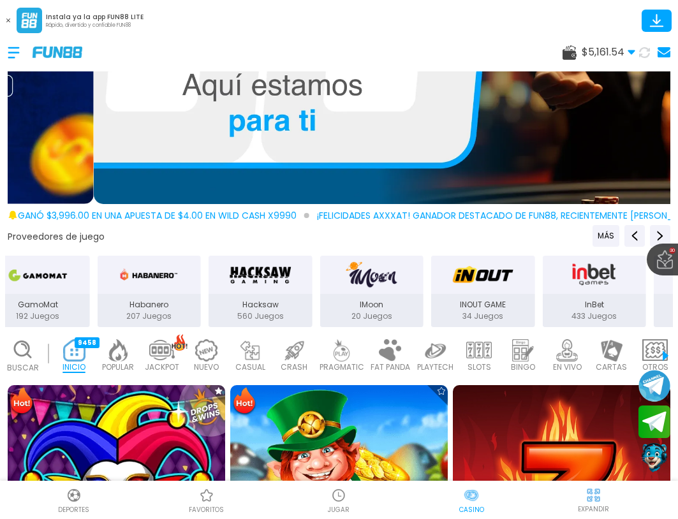
drag, startPoint x: 569, startPoint y: 291, endPoint x: 287, endPoint y: 296, distance: 282.4
click at [319, 296] on div "IMoon 20 Juegos" at bounding box center [371, 310] width 104 height 33
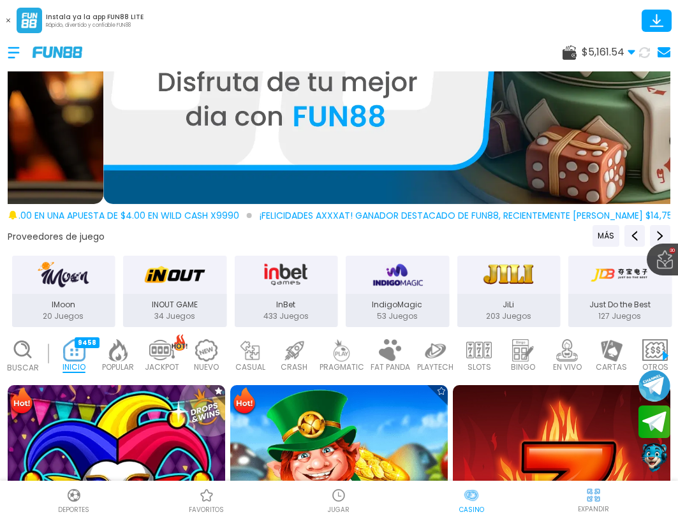
drag, startPoint x: 570, startPoint y: 293, endPoint x: 313, endPoint y: 296, distance: 256.9
click at [345, 296] on div "IndigoMagic 53 Juegos" at bounding box center [397, 310] width 104 height 33
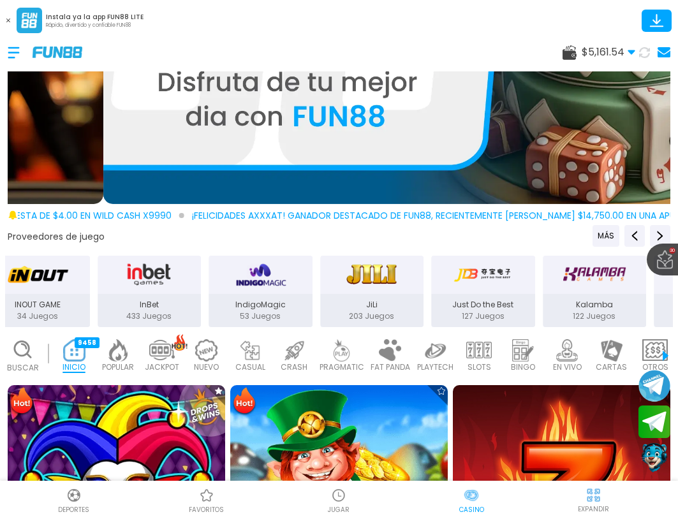
drag, startPoint x: 539, startPoint y: 289, endPoint x: 361, endPoint y: 291, distance: 177.2
click at [361, 294] on div "JiLi 203 Juegos" at bounding box center [372, 310] width 104 height 33
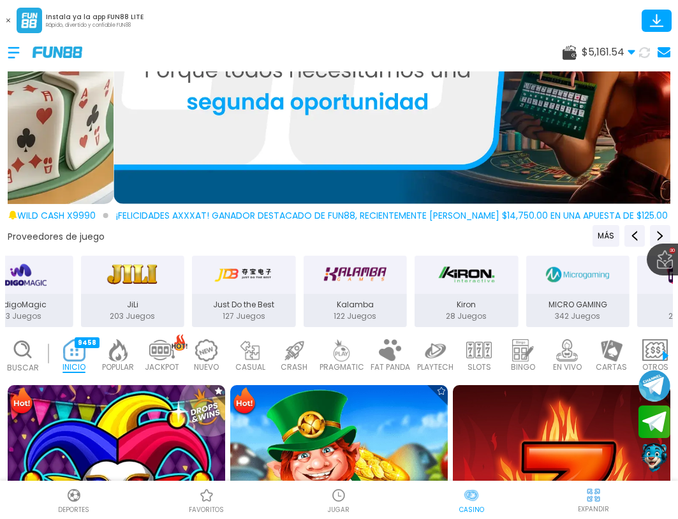
drag, startPoint x: 569, startPoint y: 277, endPoint x: 375, endPoint y: 277, distance: 193.1
click at [414, 277] on div "Kiron" at bounding box center [466, 275] width 104 height 38
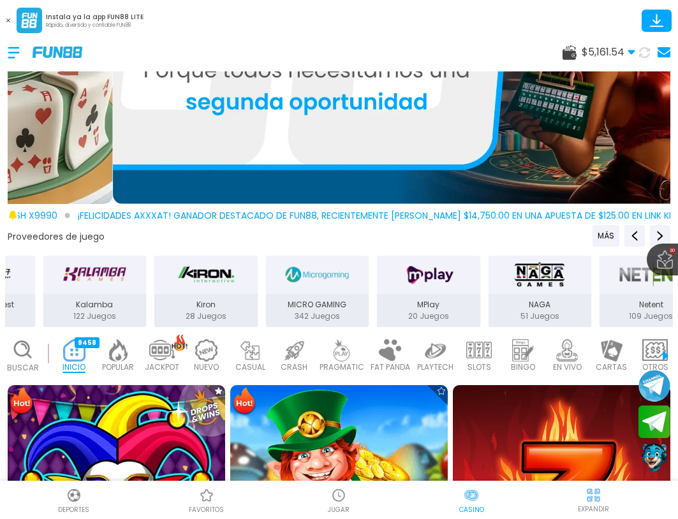
drag, startPoint x: 507, startPoint y: 280, endPoint x: 284, endPoint y: 281, distance: 222.4
click at [286, 281] on img "MICRO GAMING" at bounding box center [317, 275] width 63 height 28
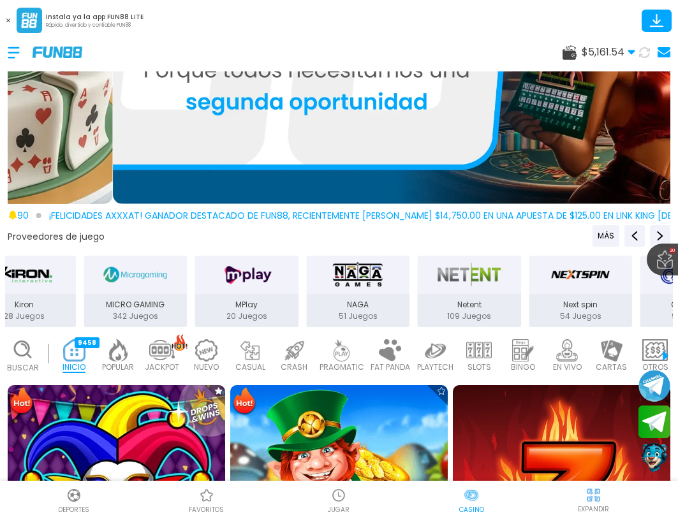
drag, startPoint x: 487, startPoint y: 280, endPoint x: 299, endPoint y: 280, distance: 188.0
click at [437, 280] on img "Netent" at bounding box center [468, 275] width 63 height 28
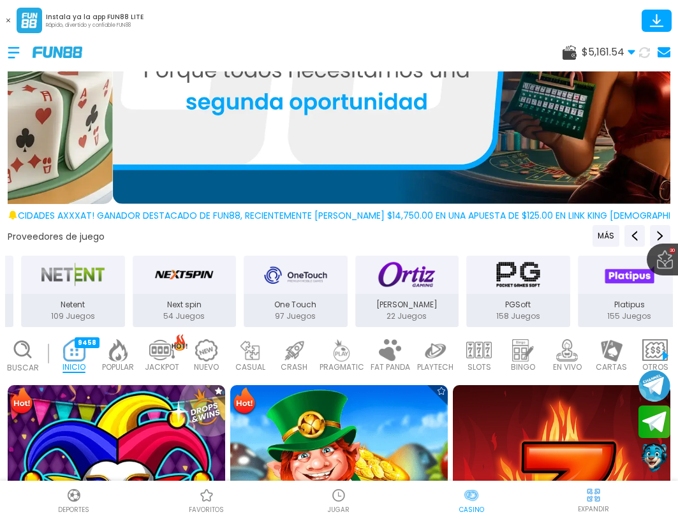
drag, startPoint x: 586, startPoint y: 279, endPoint x: 310, endPoint y: 279, distance: 276.0
click at [375, 279] on img "Ortiz Gaming" at bounding box center [406, 275] width 63 height 28
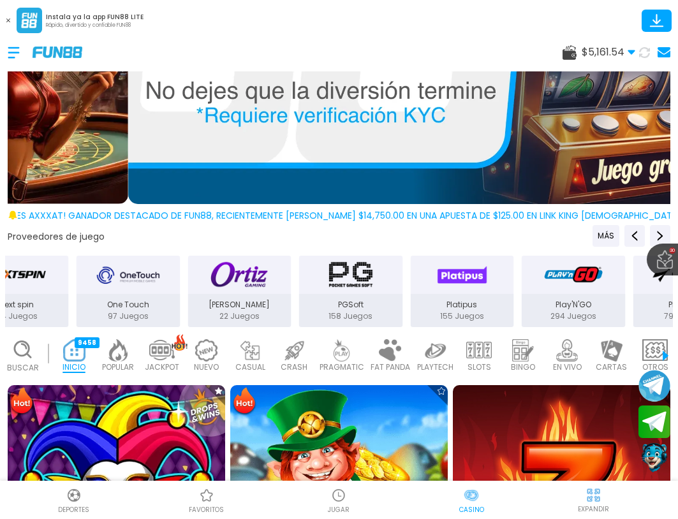
drag, startPoint x: 614, startPoint y: 276, endPoint x: 490, endPoint y: 273, distance: 124.3
click at [541, 273] on img "Play'N'GO" at bounding box center [572, 275] width 63 height 28
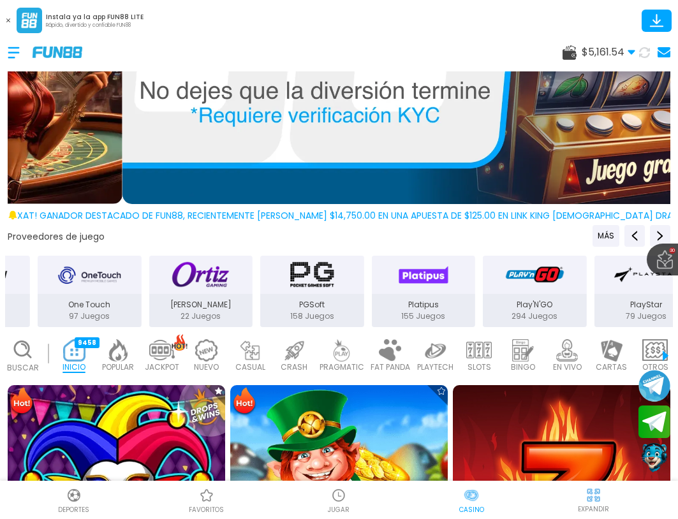
drag, startPoint x: 558, startPoint y: 272, endPoint x: 380, endPoint y: 274, distance: 177.8
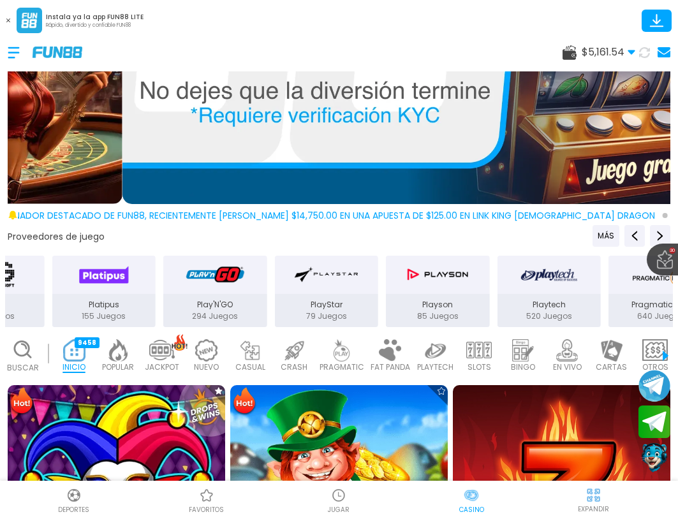
drag, startPoint x: 383, startPoint y: 275, endPoint x: 361, endPoint y: 279, distance: 22.6
click at [405, 279] on img "Playson" at bounding box center [436, 275] width 63 height 28
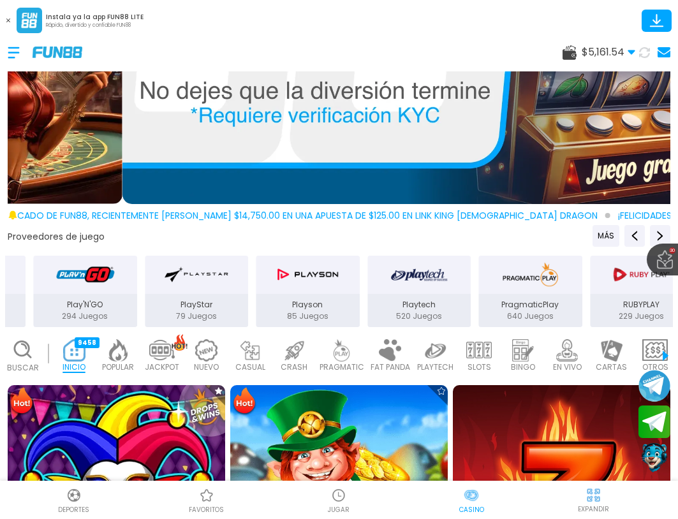
drag, startPoint x: 541, startPoint y: 277, endPoint x: 389, endPoint y: 277, distance: 151.7
click at [389, 277] on div "Playtech" at bounding box center [419, 275] width 104 height 38
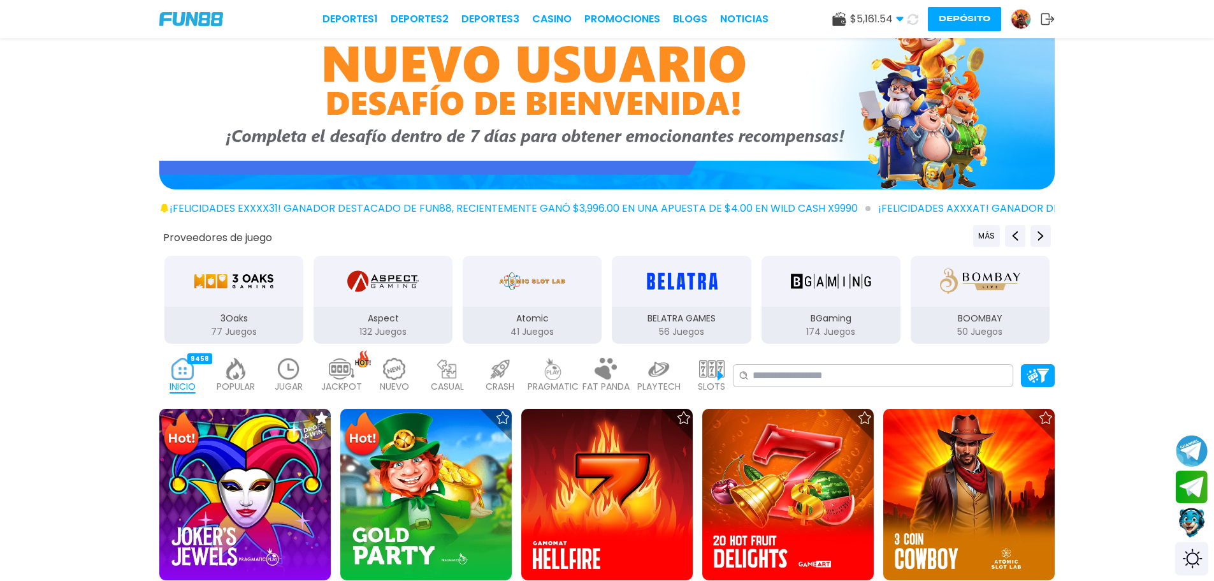
click at [686, 518] on div "Switch theme" at bounding box center [1192, 559] width 34 height 34
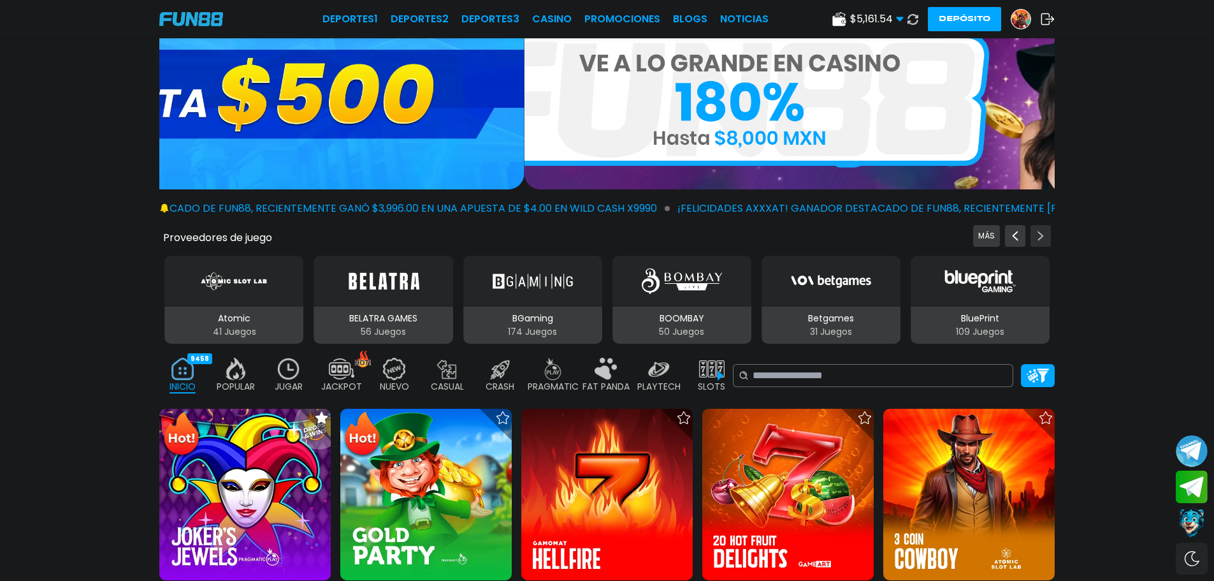
click at [686, 237] on icon "Next providers" at bounding box center [1041, 236] width 10 height 10
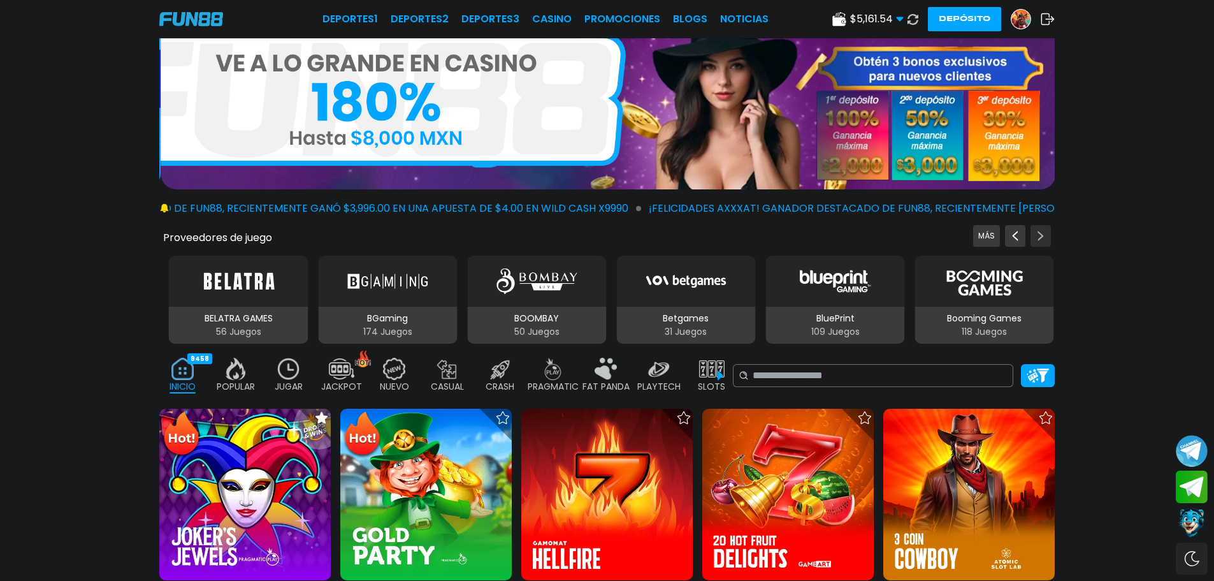
click at [686, 237] on icon "Next providers" at bounding box center [1041, 236] width 10 height 10
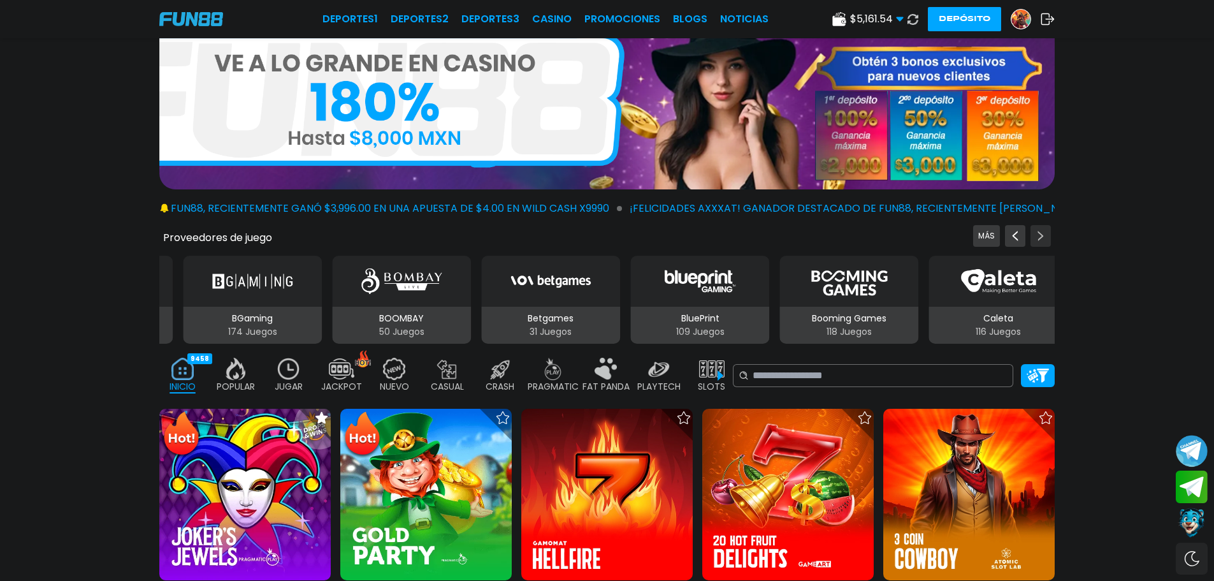
click at [686, 237] on icon "Next providers" at bounding box center [1041, 236] width 10 height 10
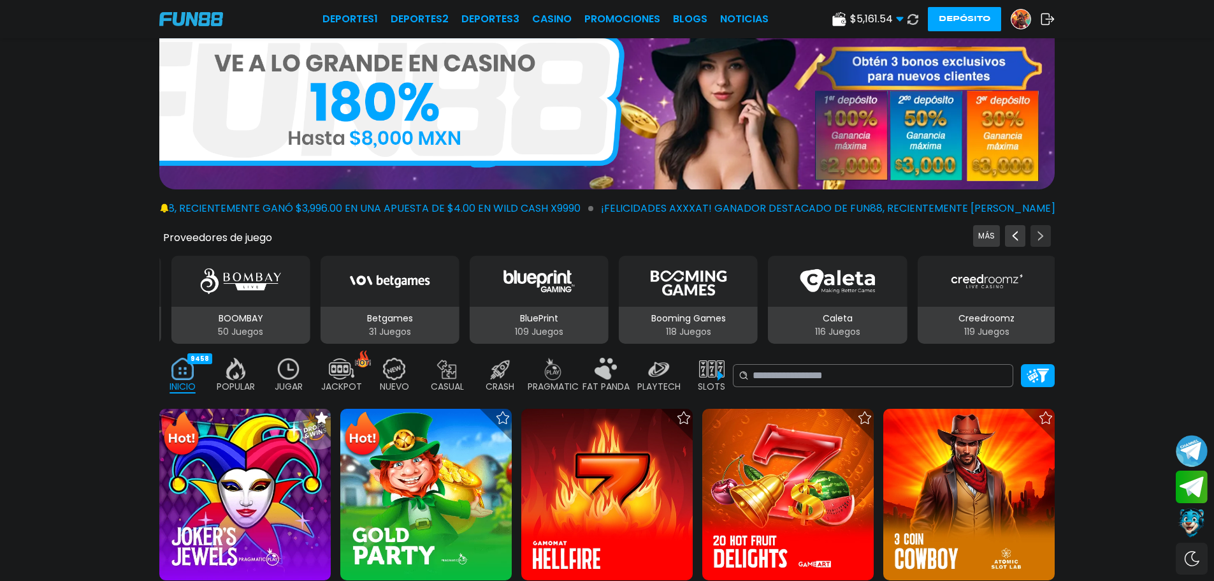
click at [686, 237] on icon "Next providers" at bounding box center [1041, 236] width 10 height 10
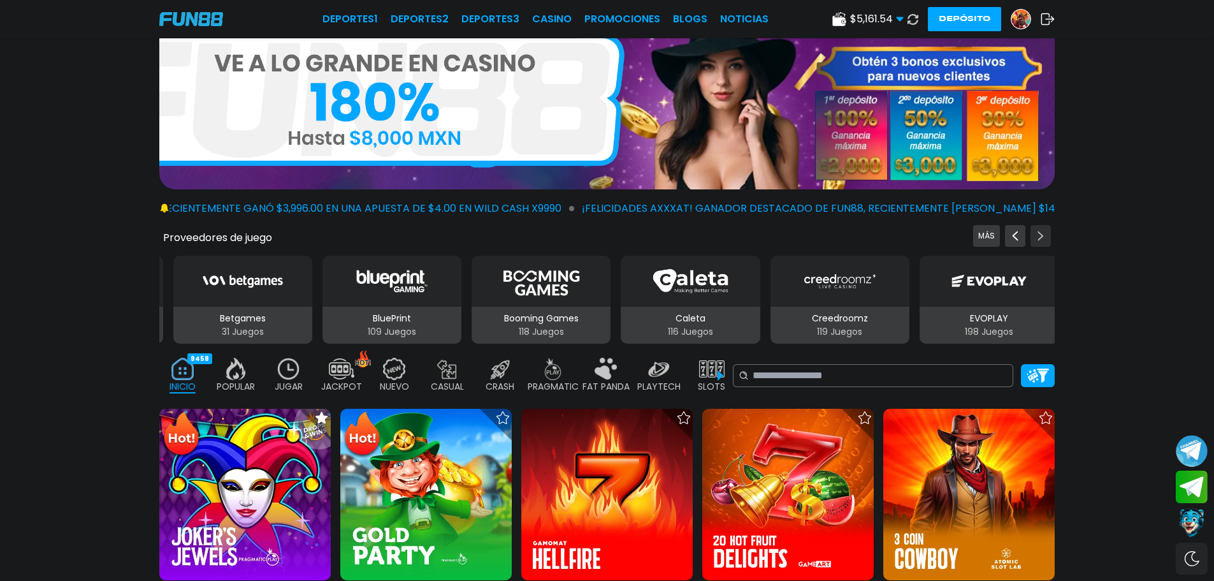
click at [686, 237] on icon "Next providers" at bounding box center [1041, 236] width 10 height 10
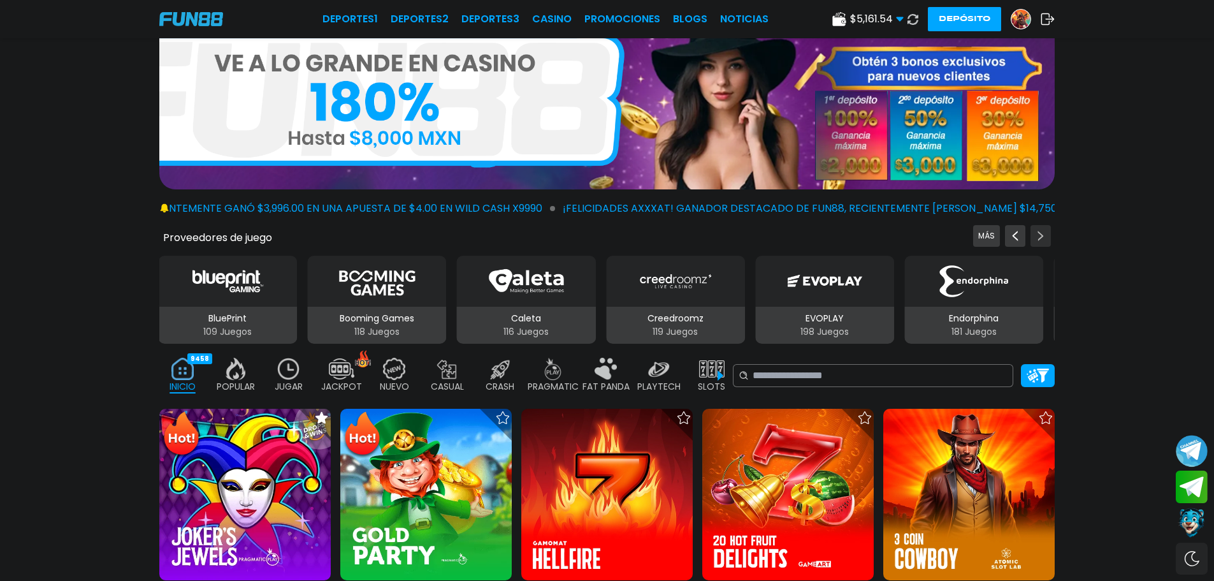
click at [686, 237] on icon "Next providers" at bounding box center [1041, 236] width 10 height 10
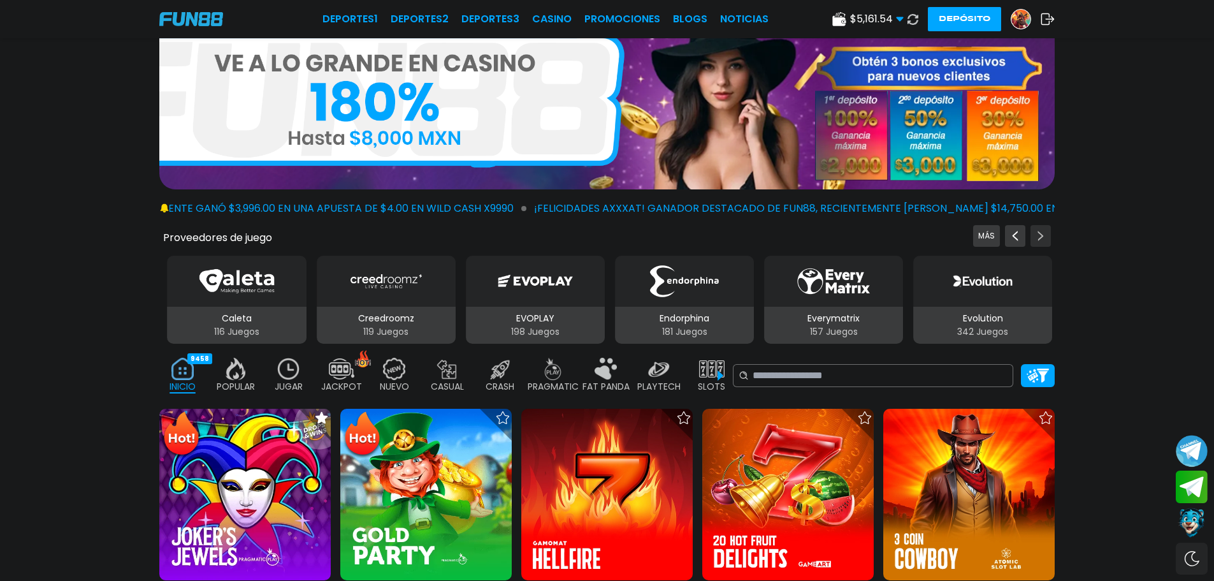
click at [686, 237] on icon "Next providers" at bounding box center [1041, 236] width 10 height 10
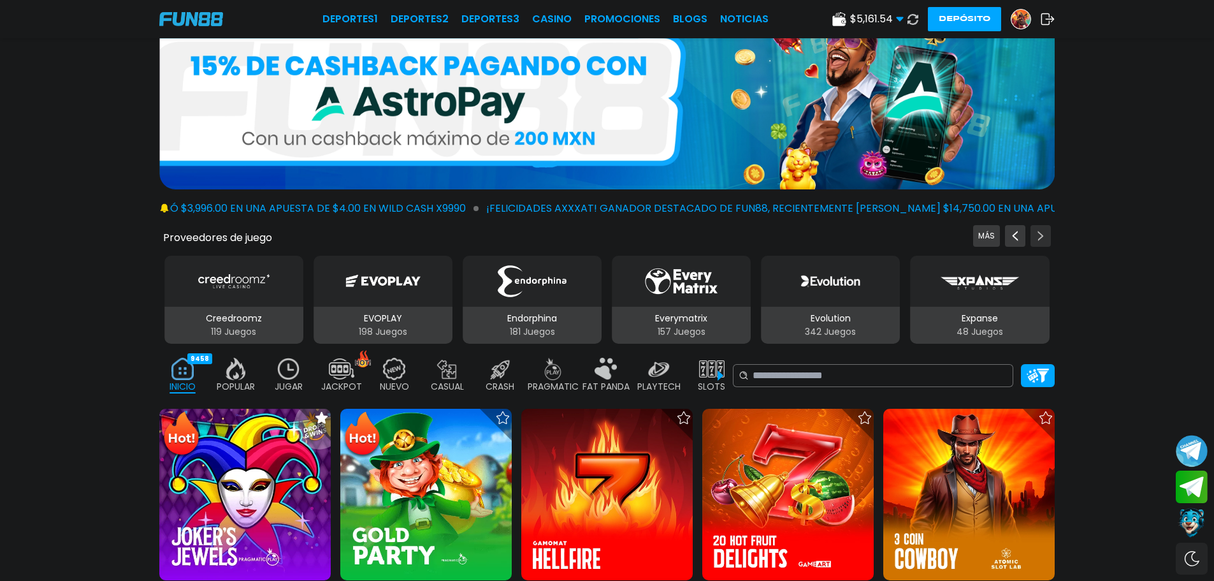
click at [686, 237] on icon "Next providers" at bounding box center [1041, 236] width 10 height 10
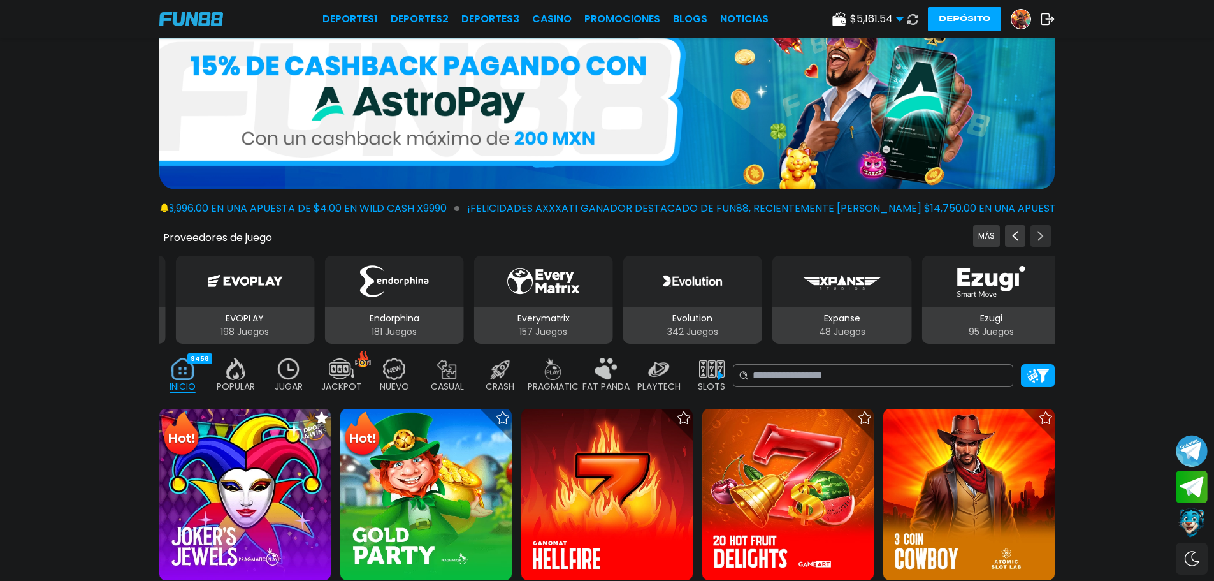
click at [686, 237] on icon "Next providers" at bounding box center [1041, 236] width 10 height 10
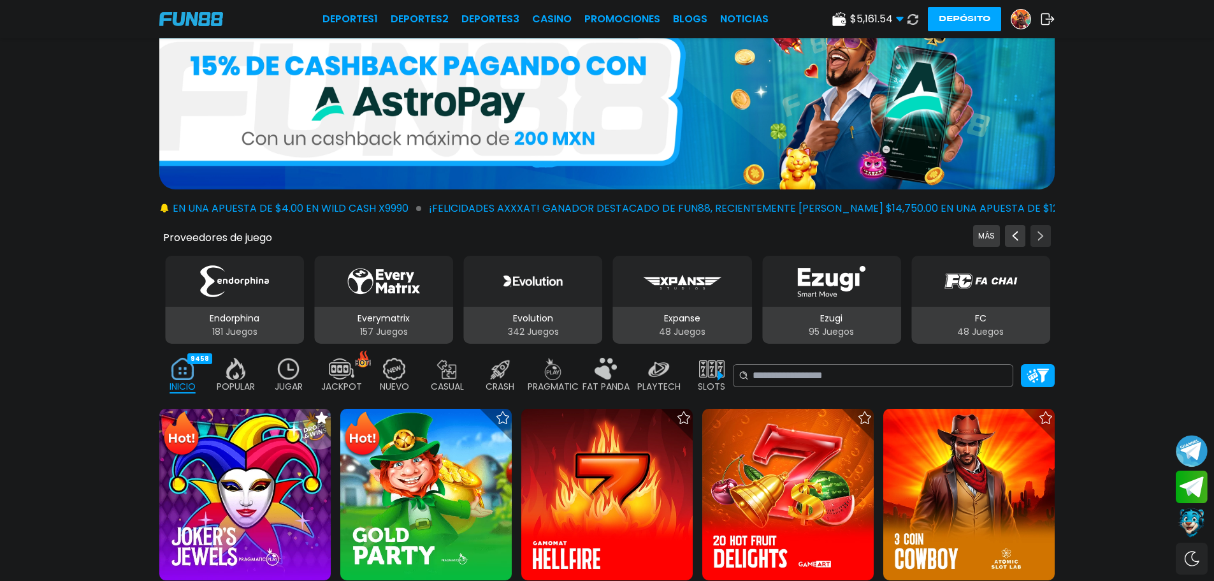
click at [686, 237] on icon "Next providers" at bounding box center [1041, 236] width 10 height 10
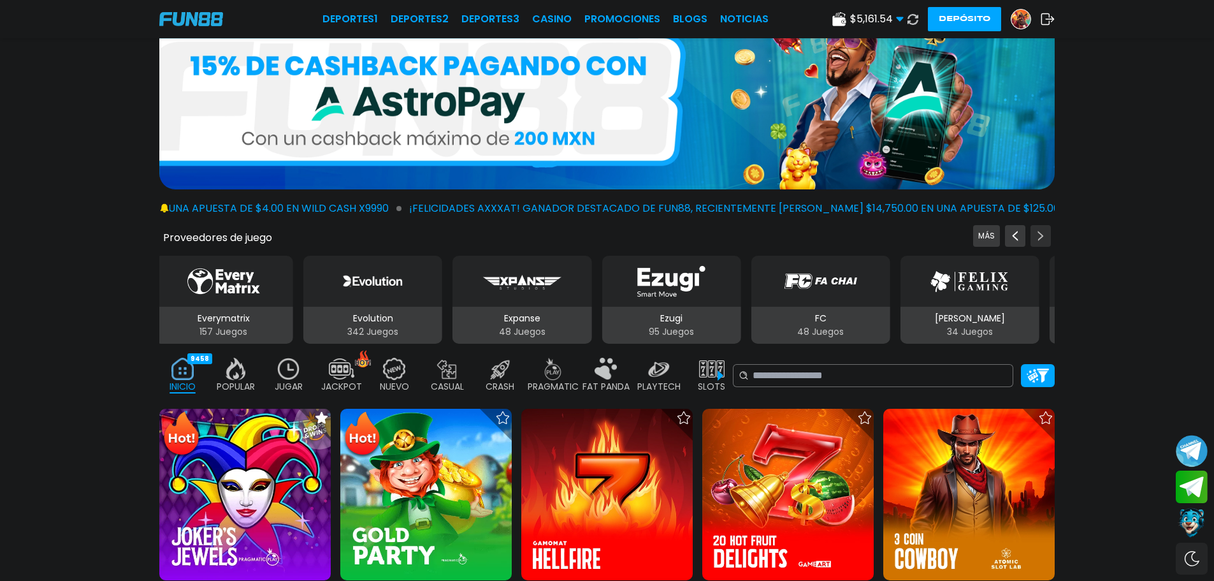
click at [686, 237] on icon "Next providers" at bounding box center [1041, 236] width 10 height 10
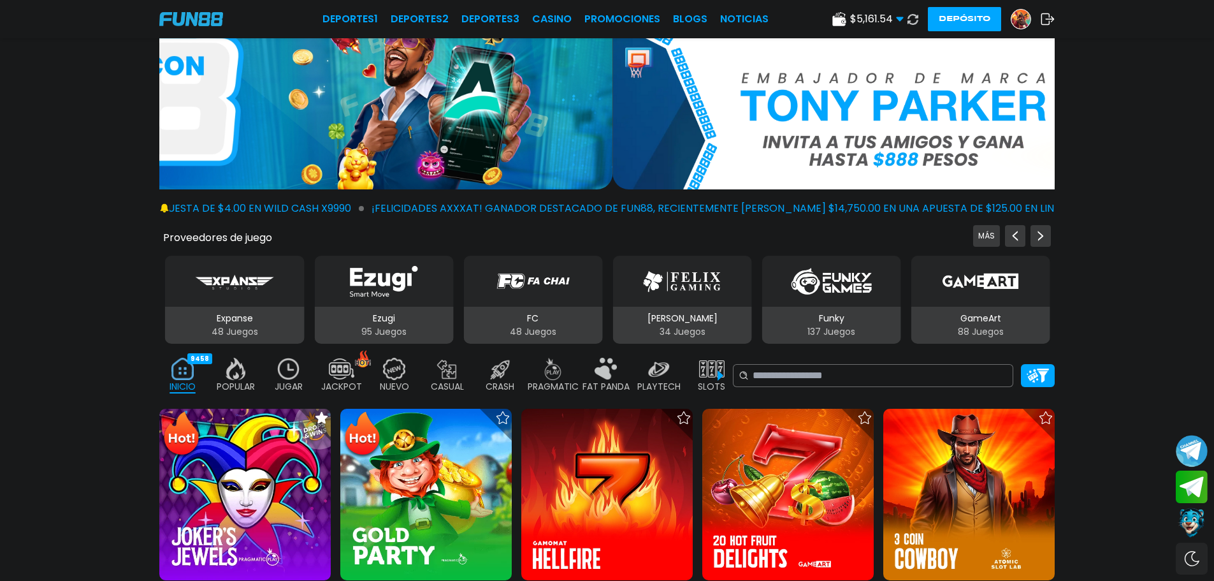
click at [686, 256] on div "Proveedores de juego MÁS 3Oaks 77 Juegos Aspect 132 Juegos Atomic 41 Juegos BEL…" at bounding box center [607, 285] width 1214 height 120
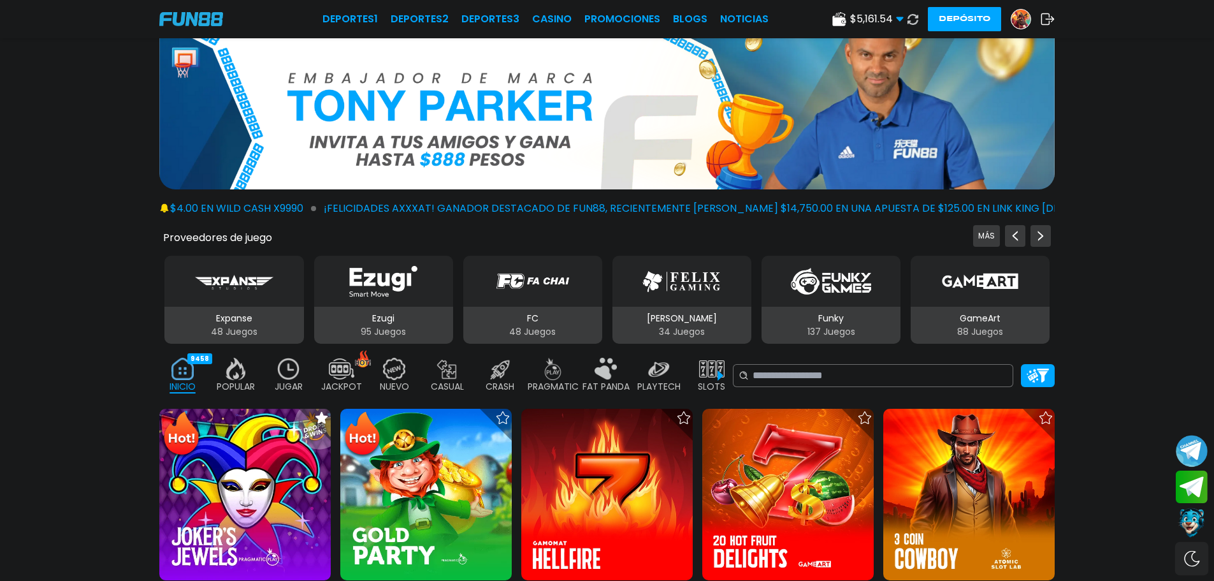
click at [686, 518] on div "Switch theme" at bounding box center [1192, 559] width 34 height 34
